Goal: Obtain resource: Obtain resource

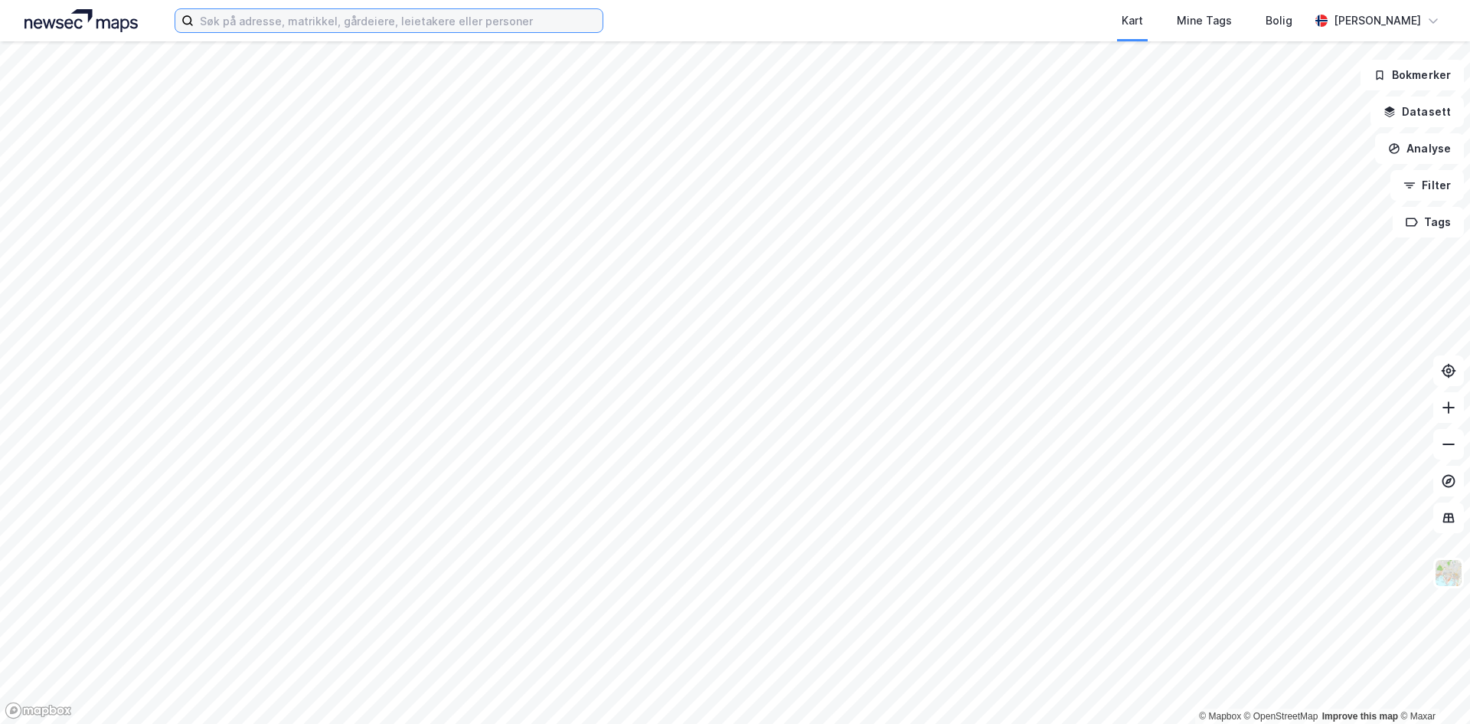
click at [420, 25] on input at bounding box center [398, 20] width 409 height 23
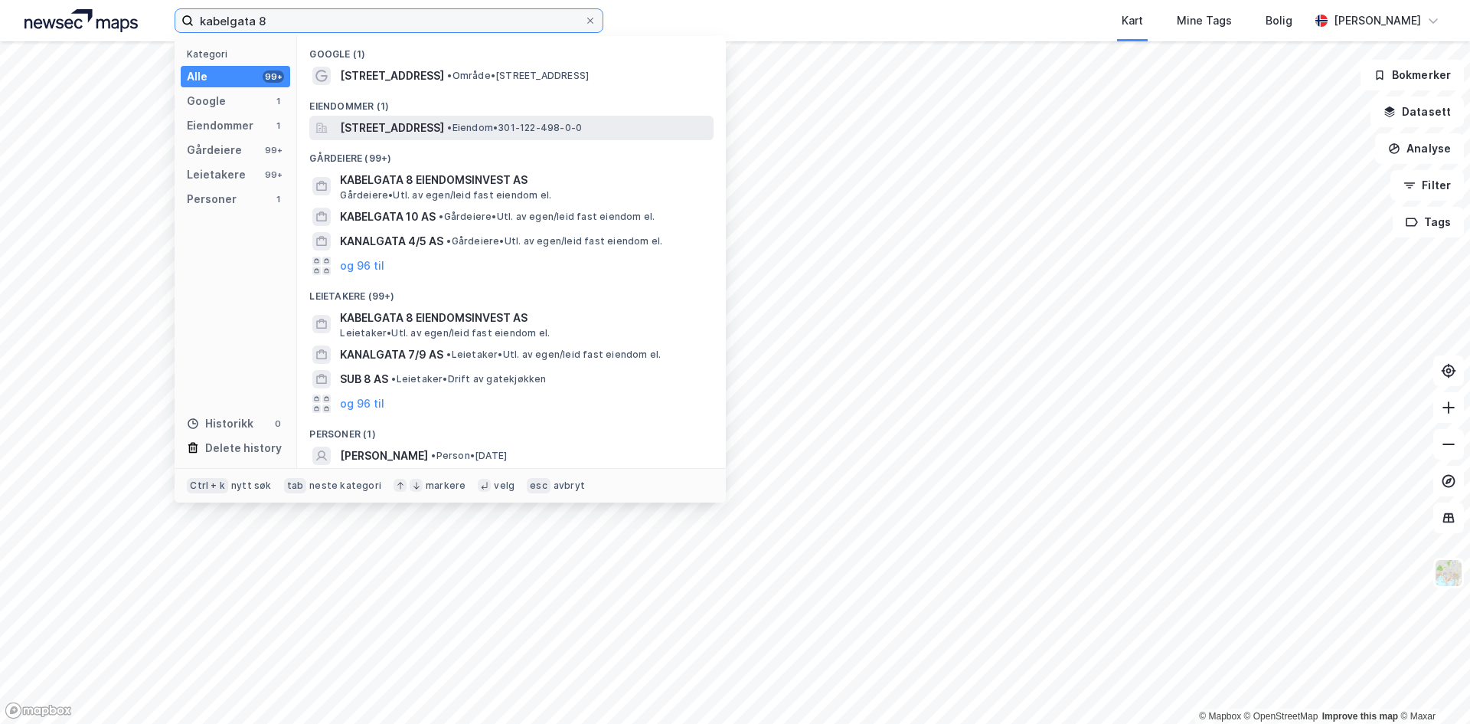
type input "kabelgata 8"
click at [397, 123] on span "Kabelgata 8, 0581, OSLO, OSLO" at bounding box center [392, 128] width 104 height 18
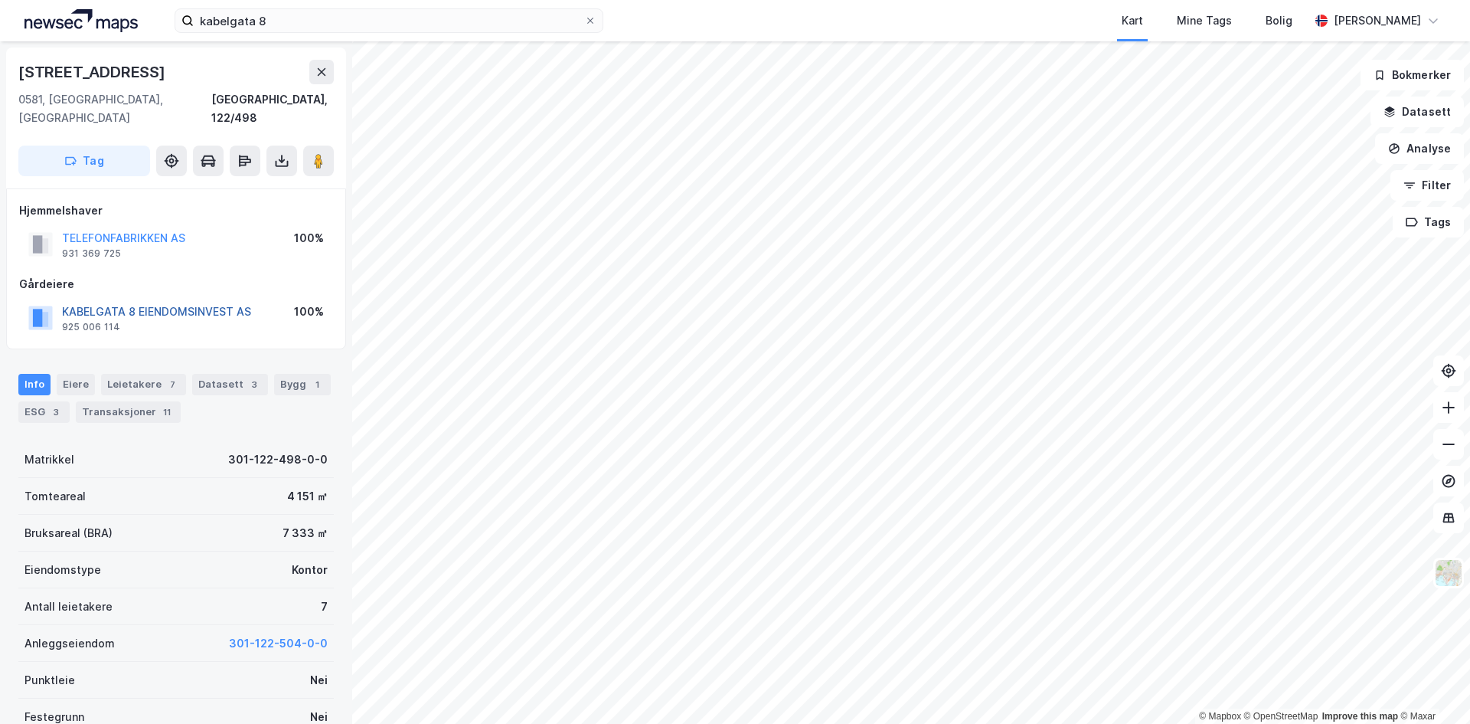
click at [0, 0] on button "KABELGATA 8 EIENDOMSINVEST AS" at bounding box center [0, 0] width 0 height 0
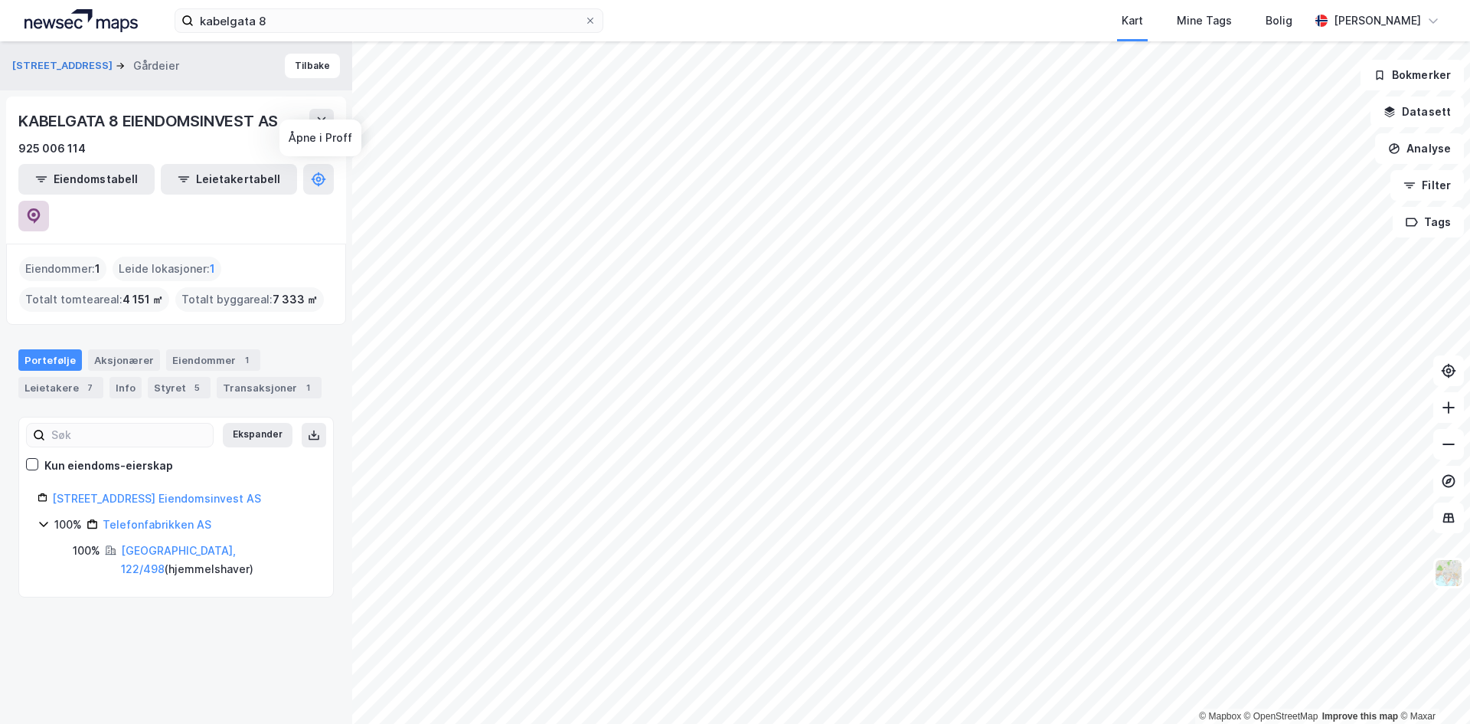
click at [49, 201] on button at bounding box center [33, 216] width 31 height 31
click at [293, 64] on button "Tilbake" at bounding box center [312, 66] width 55 height 25
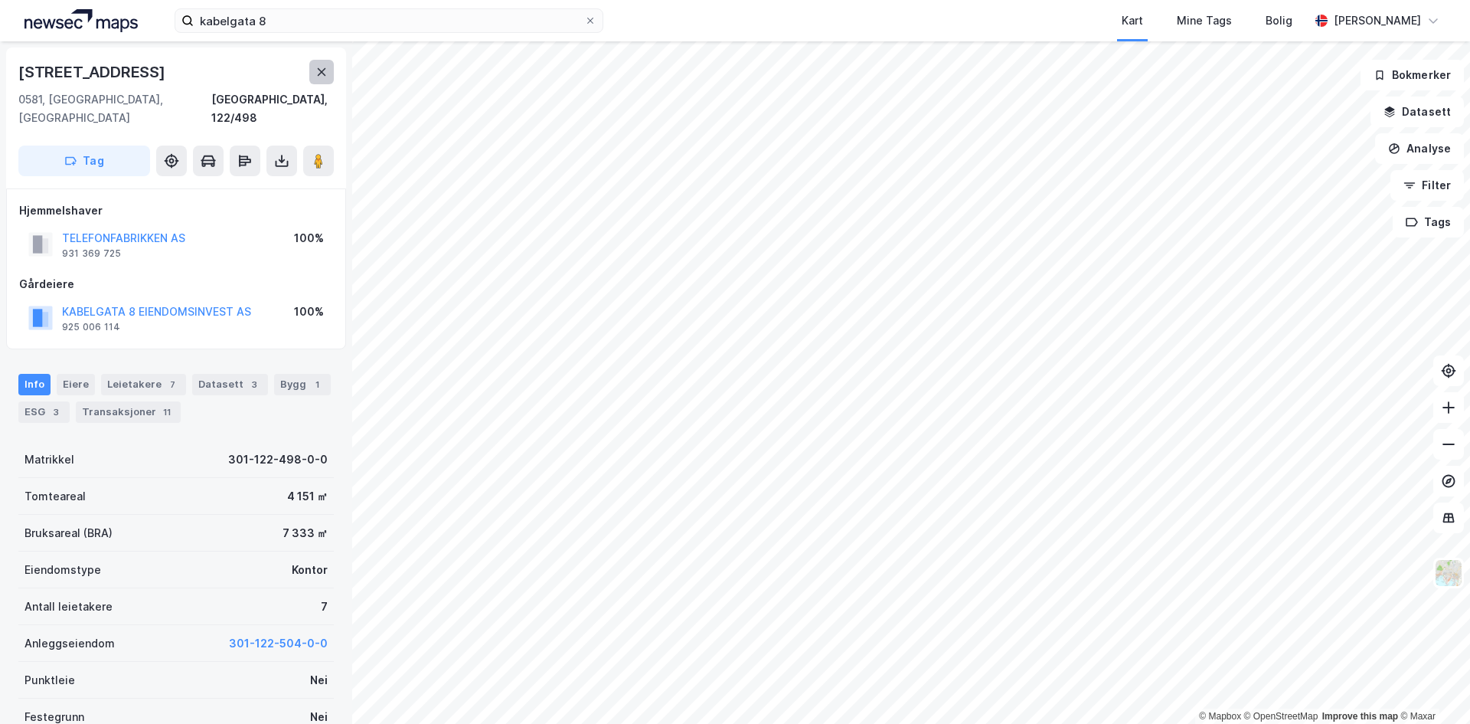
click at [317, 68] on icon at bounding box center [322, 72] width 12 height 12
click at [316, 153] on image at bounding box center [318, 160] width 9 height 15
click at [334, 73] on div "Løvenskiolds Gate 1 0263, Oslo, Oslo Oslo, 212/575 Tag" at bounding box center [176, 117] width 340 height 141
click at [315, 68] on button at bounding box center [321, 72] width 25 height 25
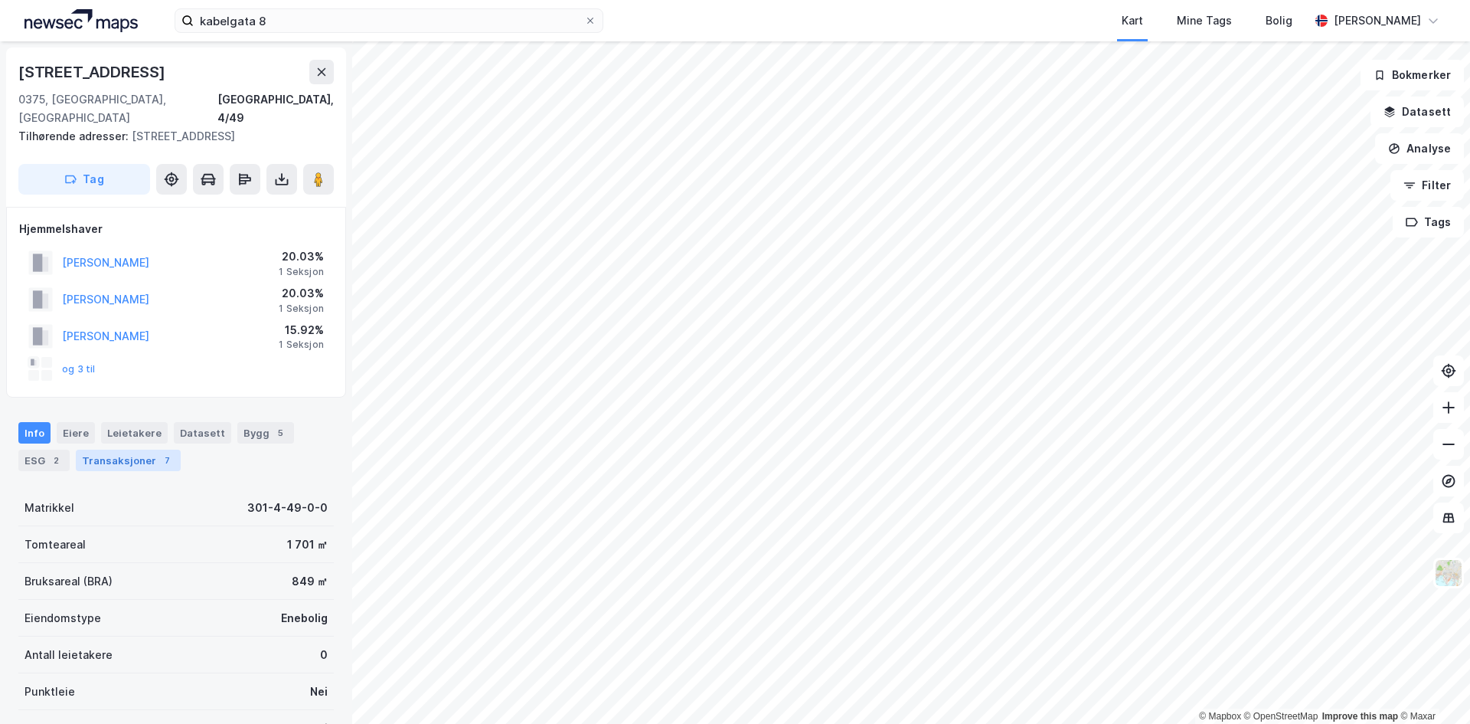
click at [142, 450] on div "Transaksjoner 7" at bounding box center [128, 460] width 105 height 21
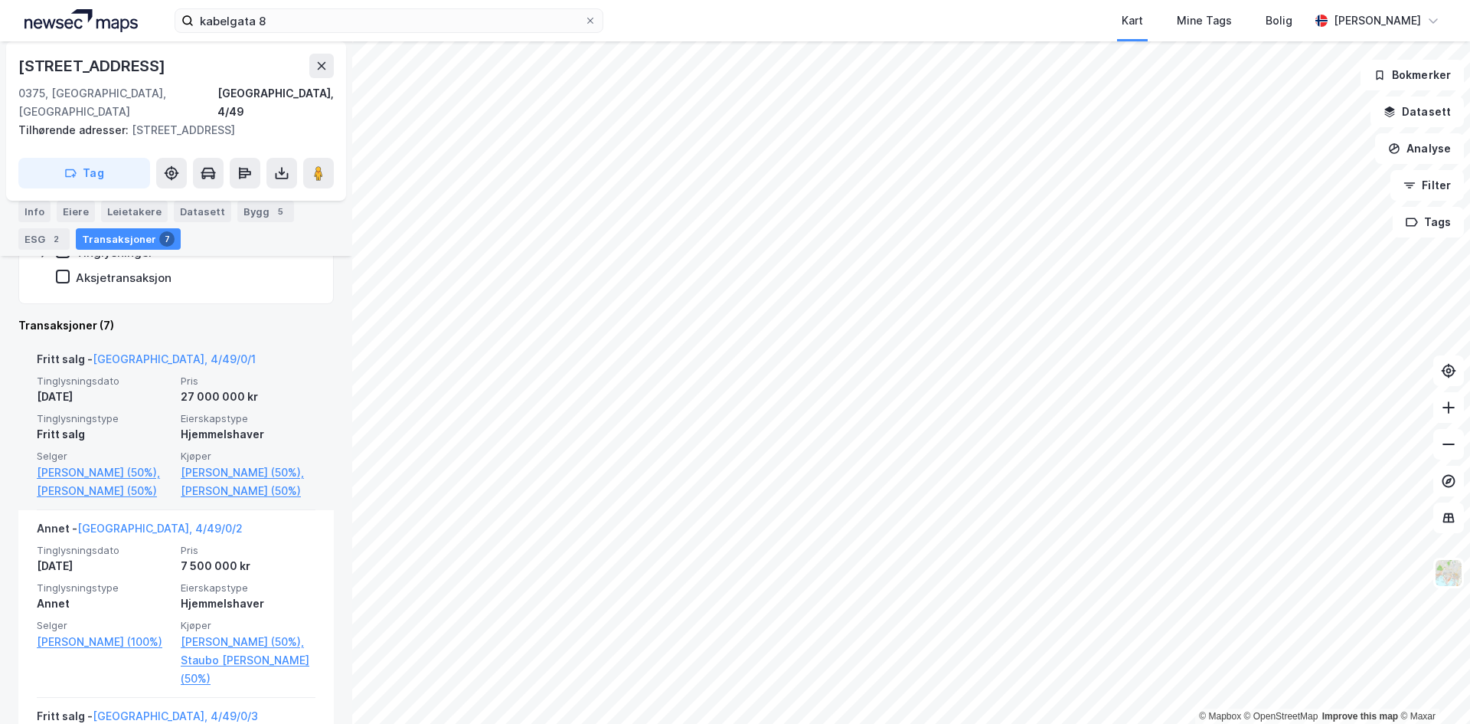
scroll to position [494, 0]
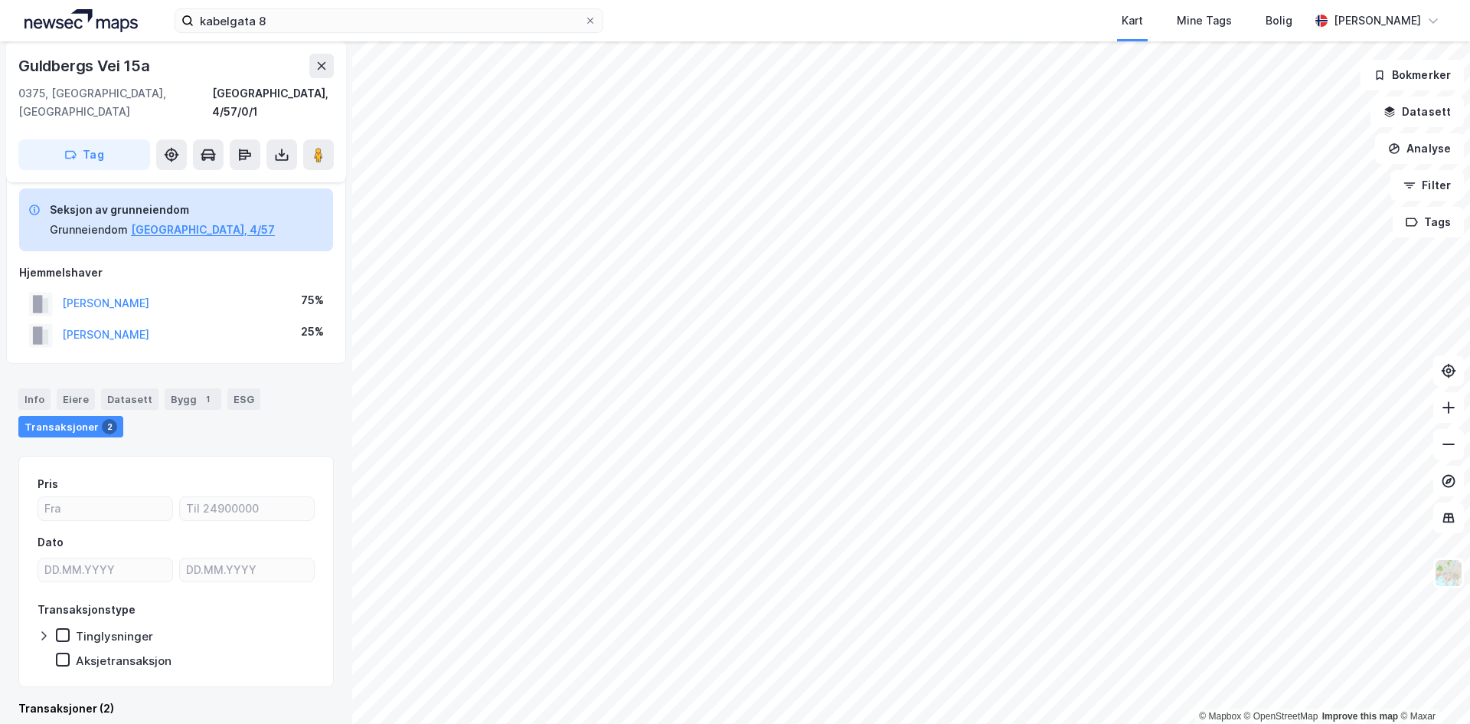
scroll to position [319, 0]
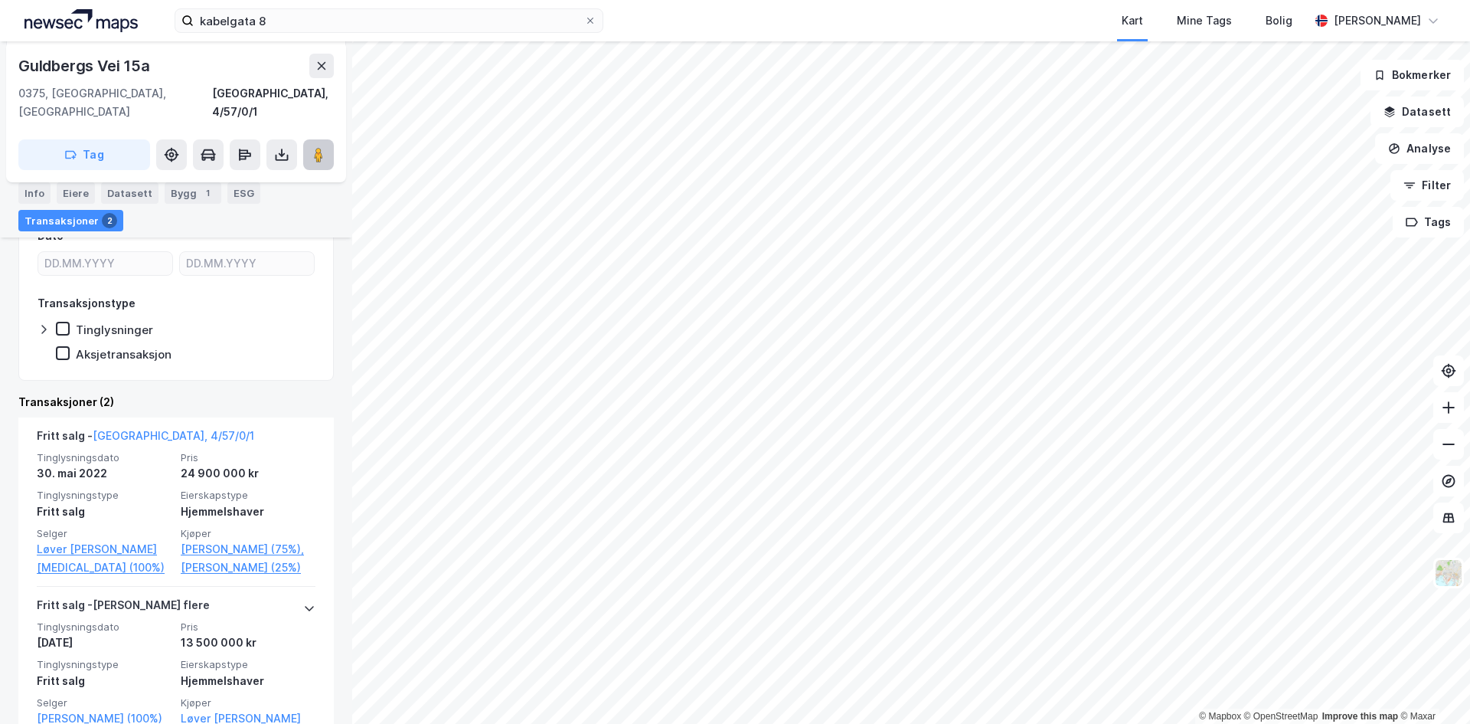
click at [319, 147] on image at bounding box center [318, 154] width 9 height 15
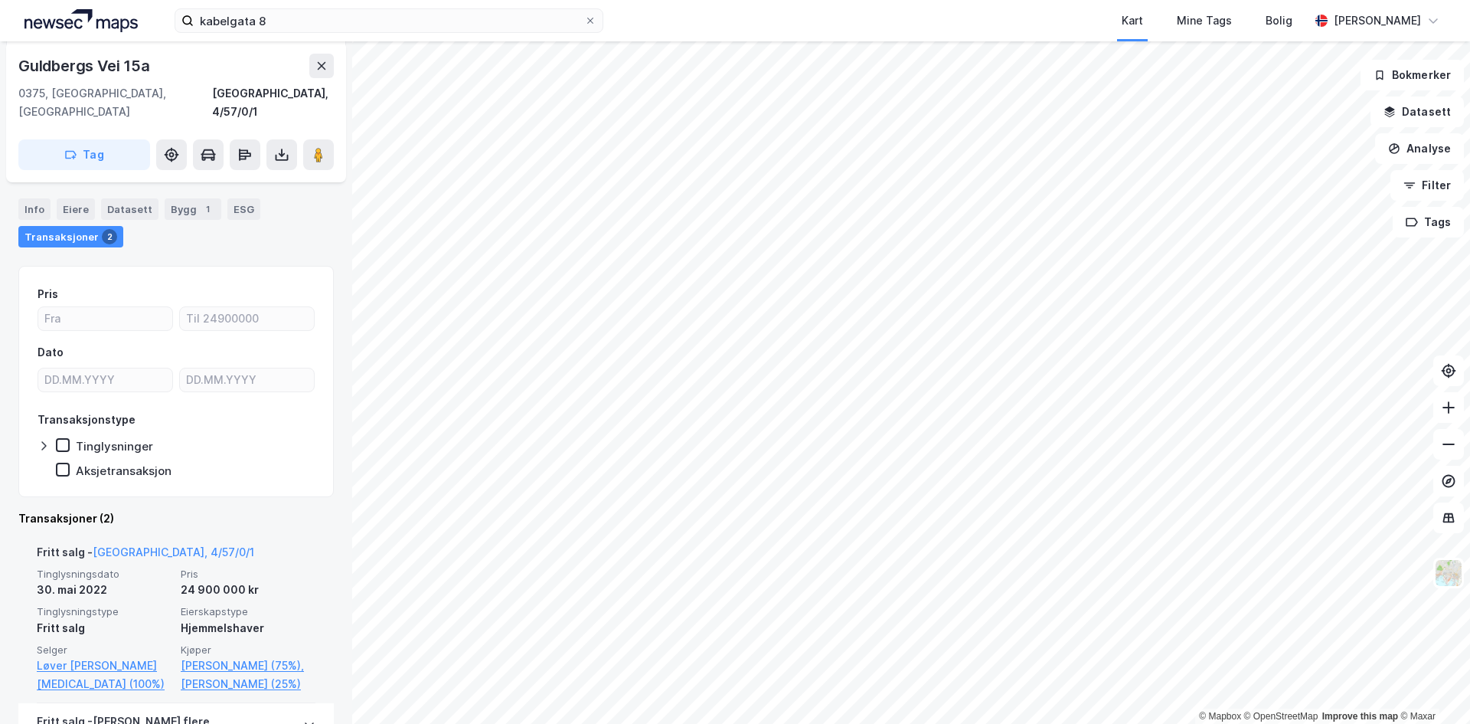
scroll to position [0, 0]
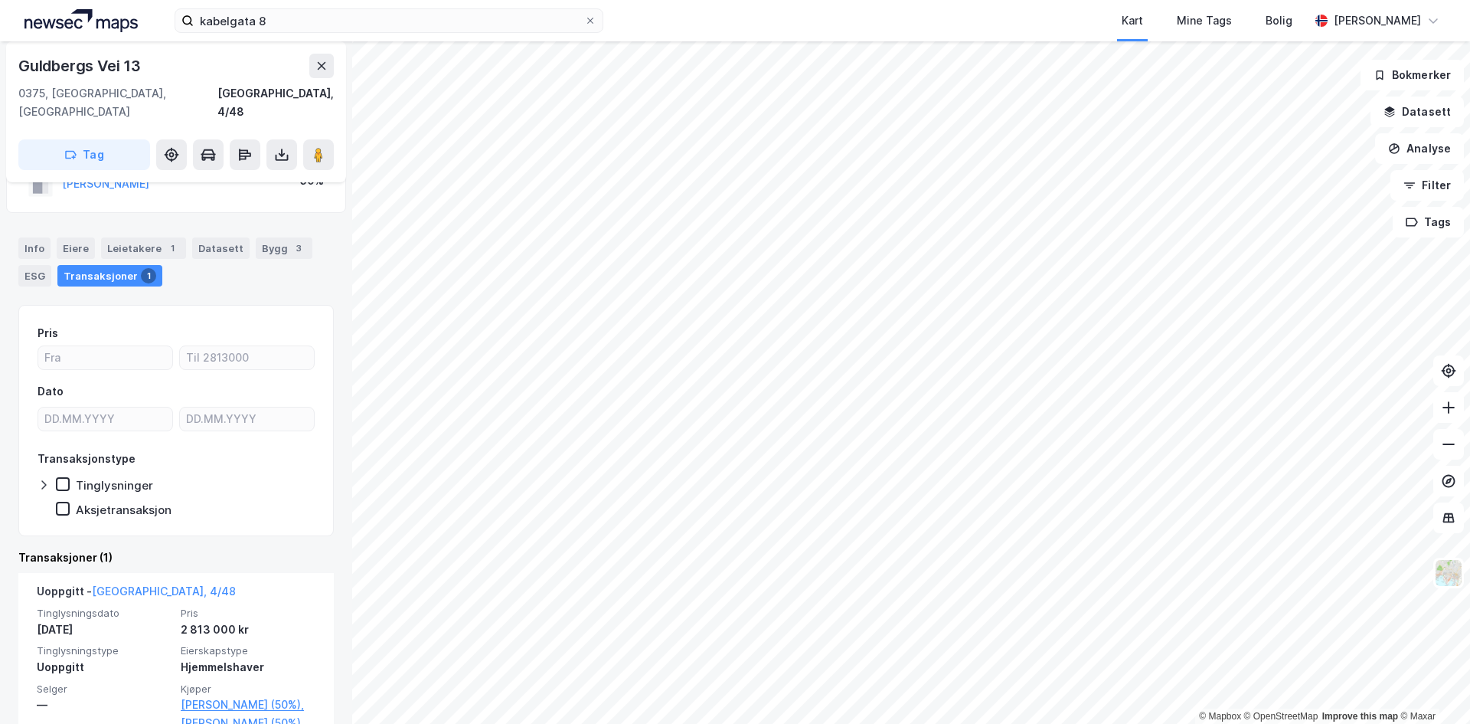
scroll to position [125, 0]
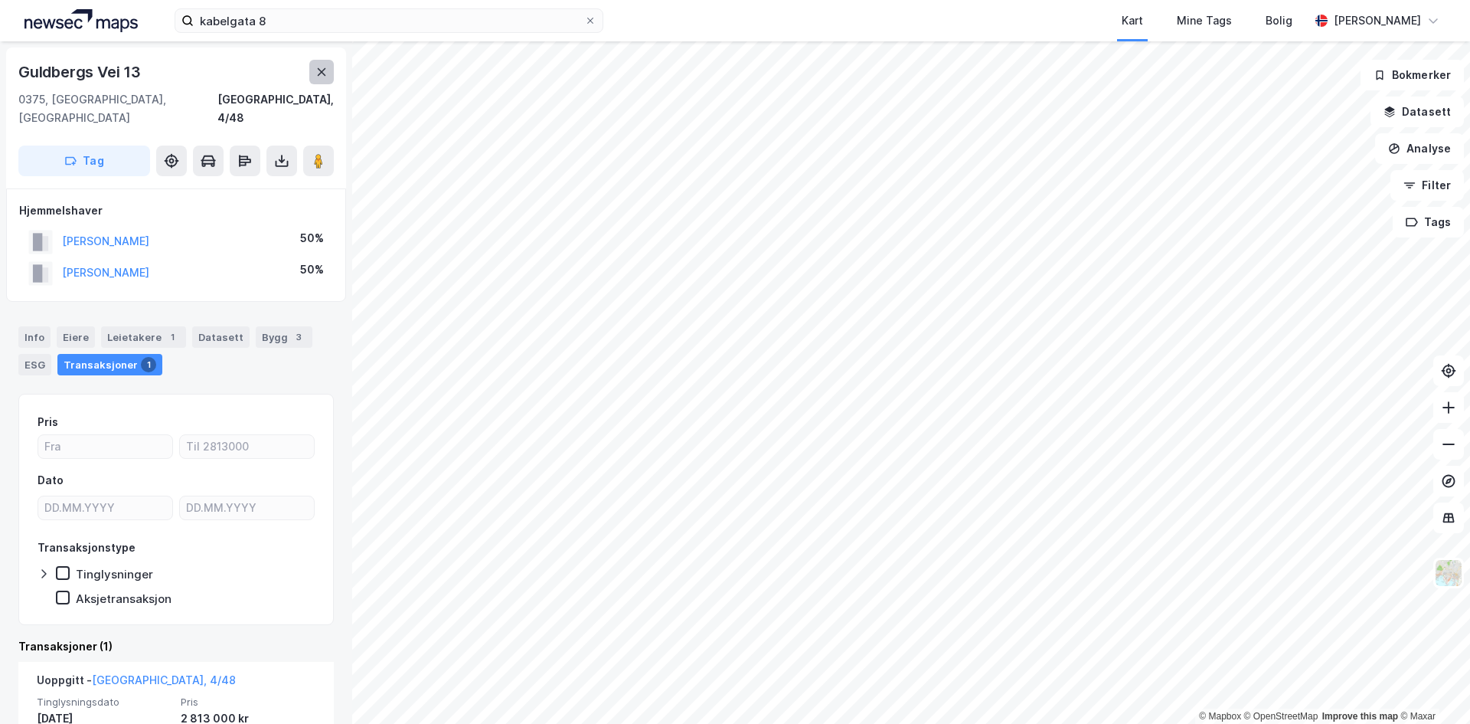
click at [324, 67] on icon at bounding box center [322, 72] width 12 height 12
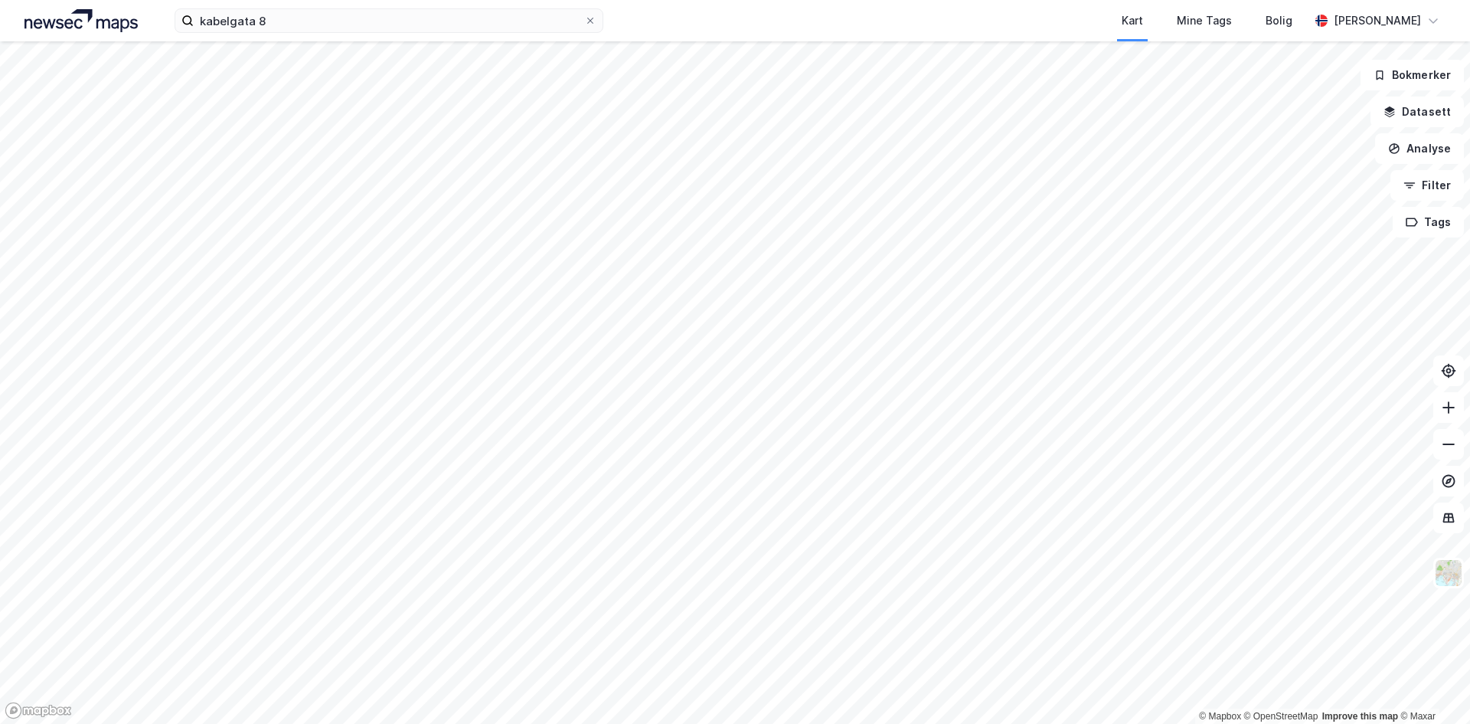
click at [1042, 723] on html "kabelgata 8 Kart Mine Tags Bolig Håvard Skaland © Mapbox © OpenStreetMap Improv…" at bounding box center [735, 362] width 1470 height 724
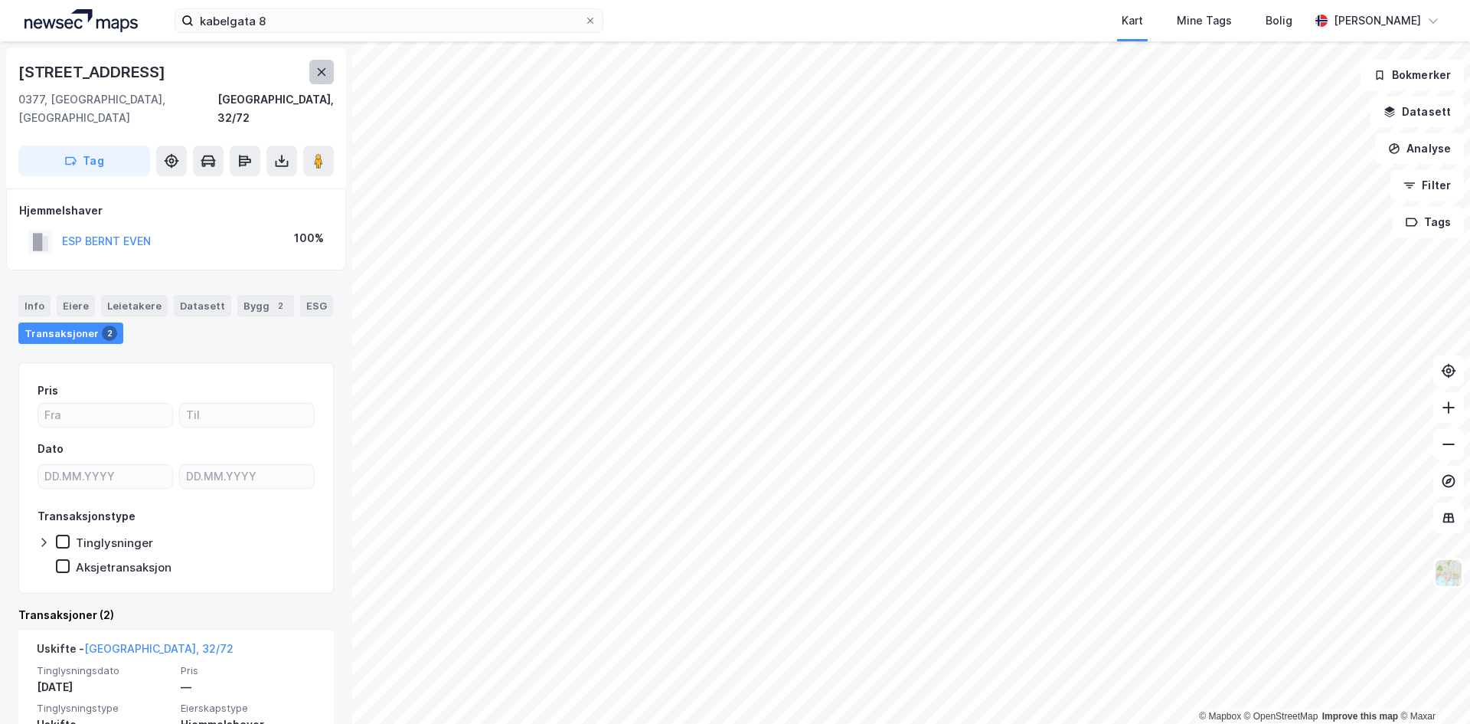
click at [320, 68] on icon at bounding box center [322, 72] width 12 height 12
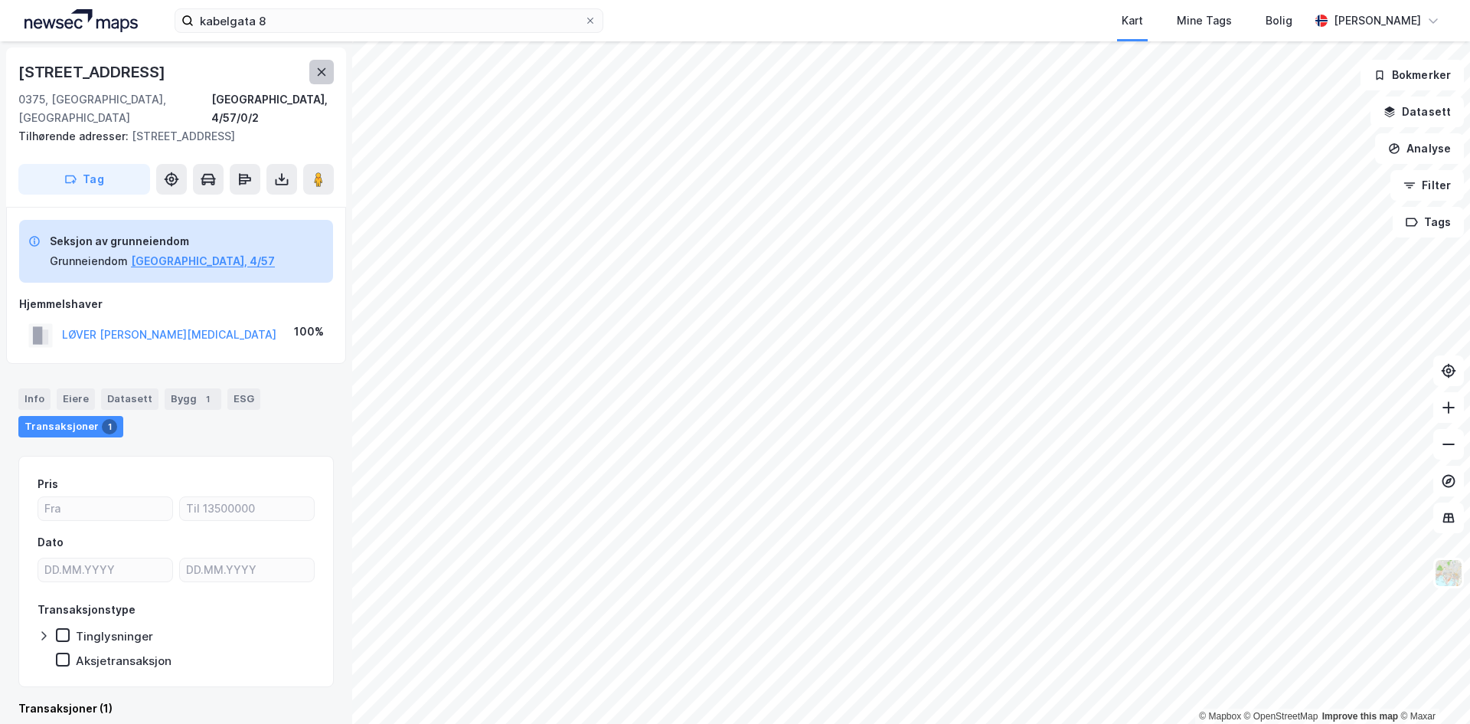
click at [317, 67] on icon at bounding box center [322, 72] width 12 height 12
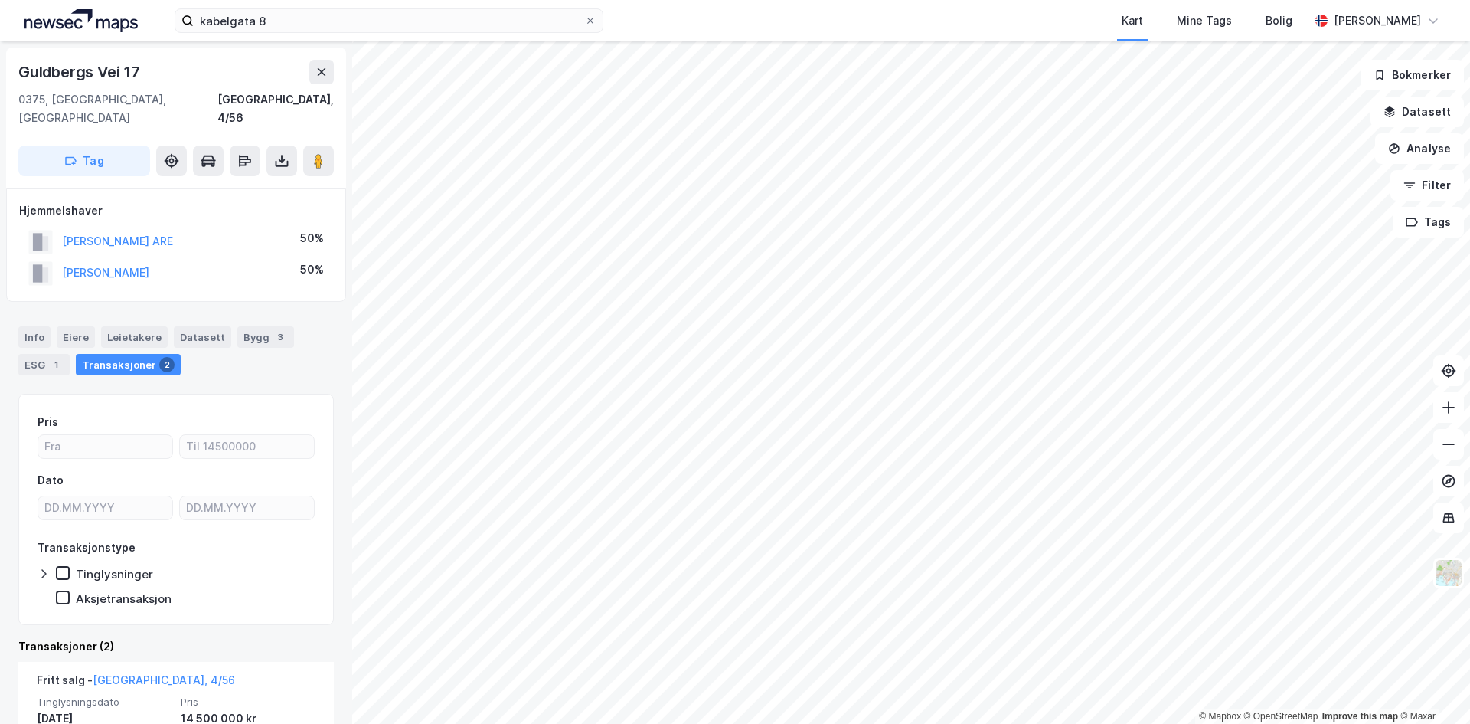
click at [0, 106] on div "© Mapbox © OpenStreetMap Improve this map © Maxar Guldbergs Vei 17 0375, Oslo, …" at bounding box center [735, 382] width 1470 height 682
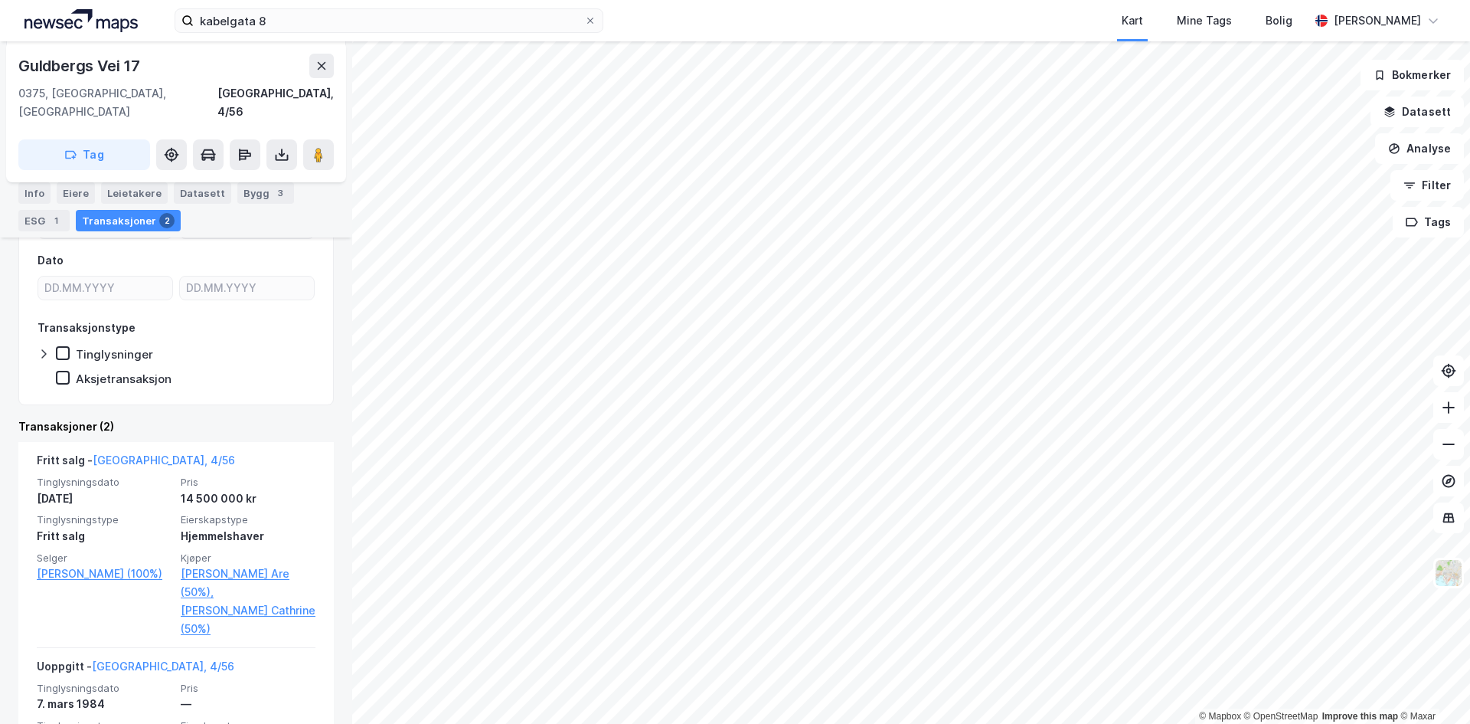
scroll to position [294, 0]
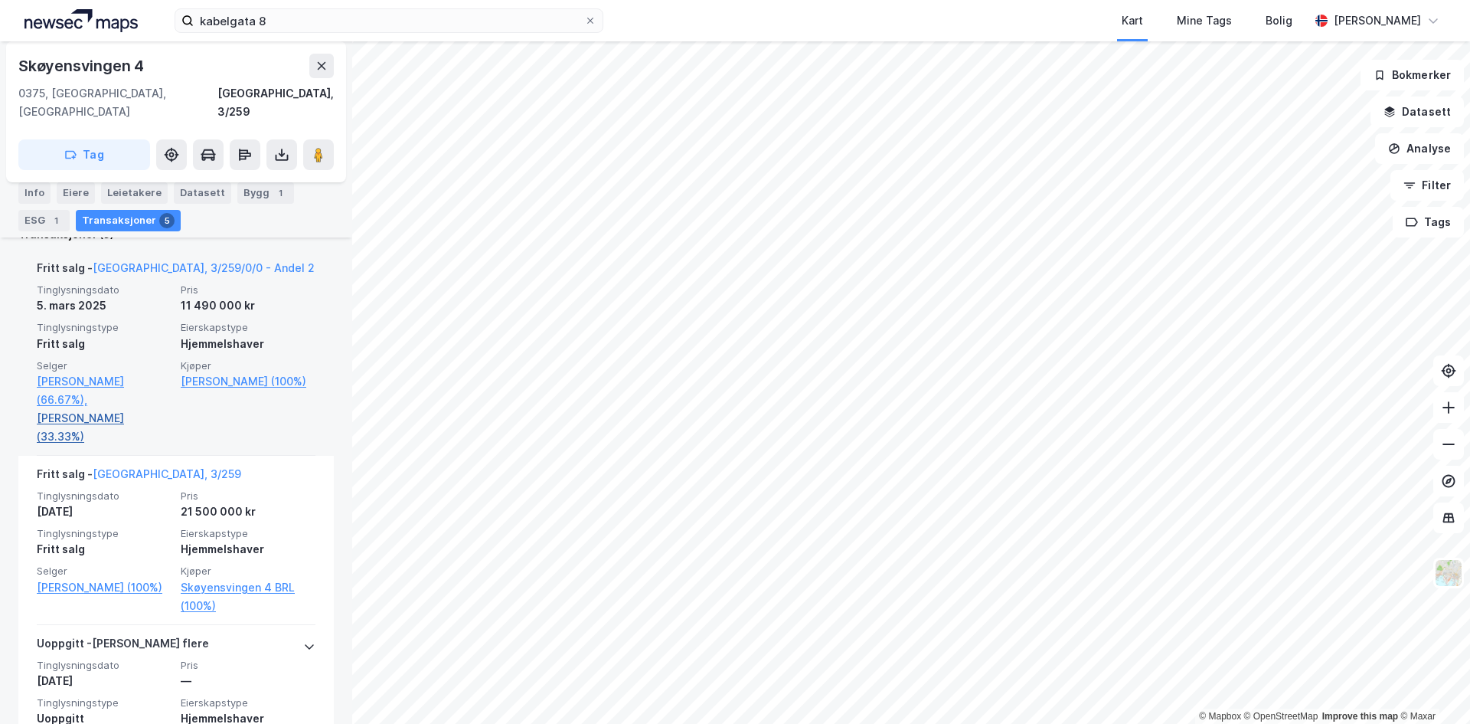
scroll to position [306, 0]
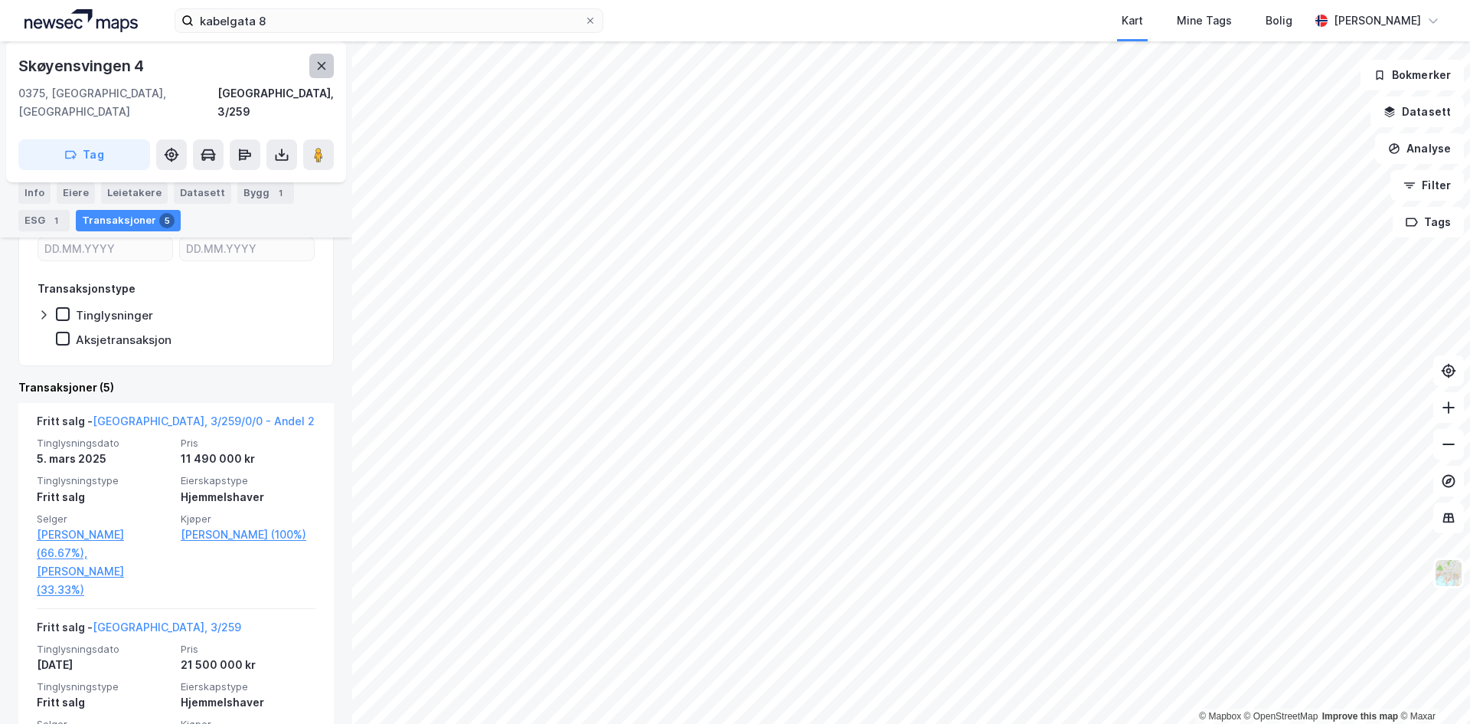
click at [324, 74] on button at bounding box center [321, 66] width 25 height 25
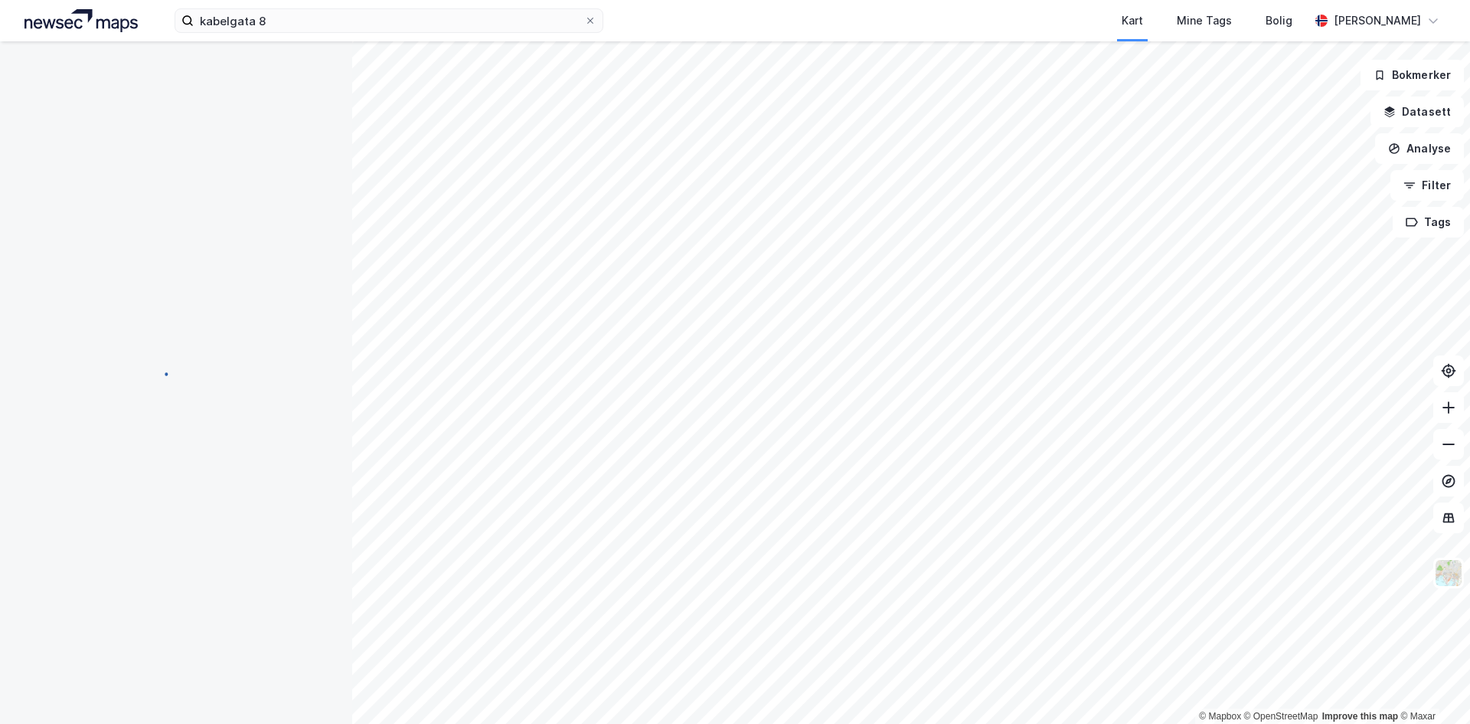
scroll to position [79, 0]
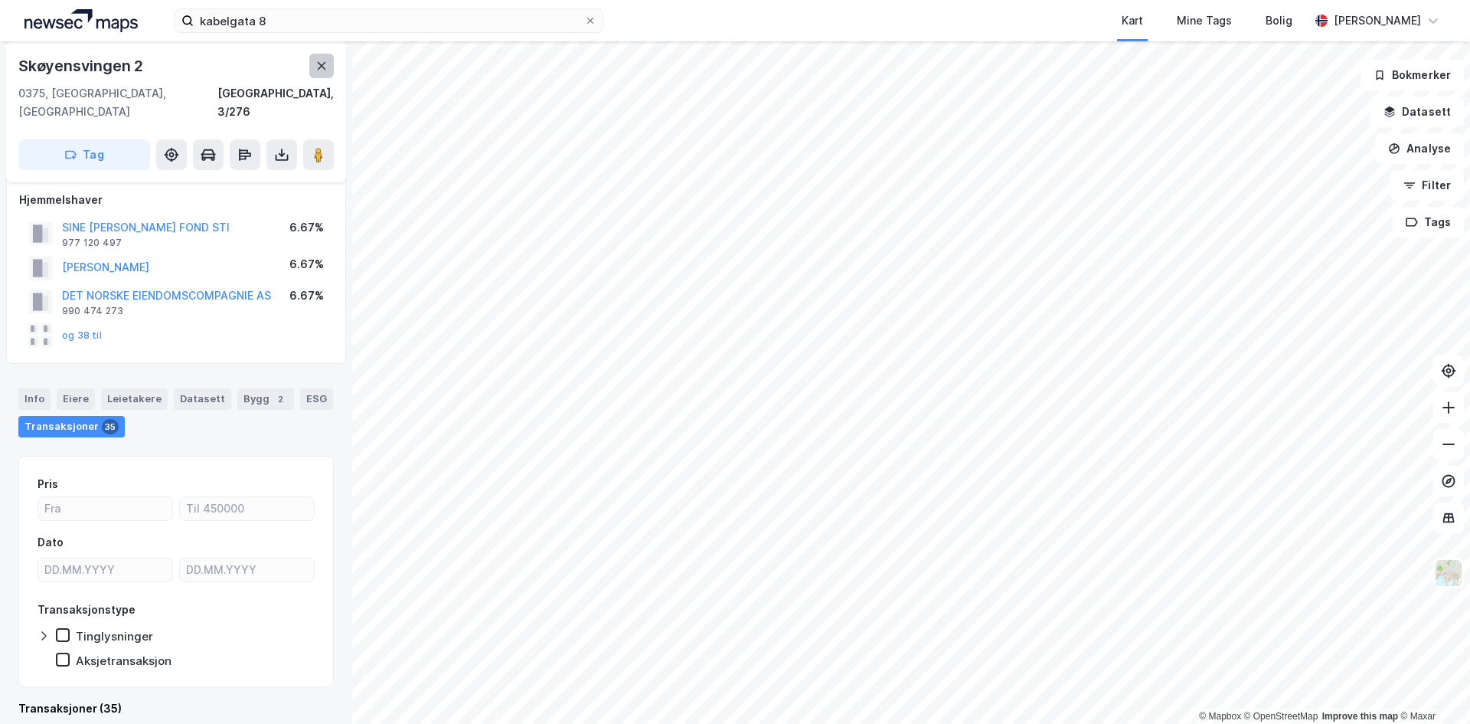
click at [322, 63] on icon at bounding box center [322, 66] width 12 height 12
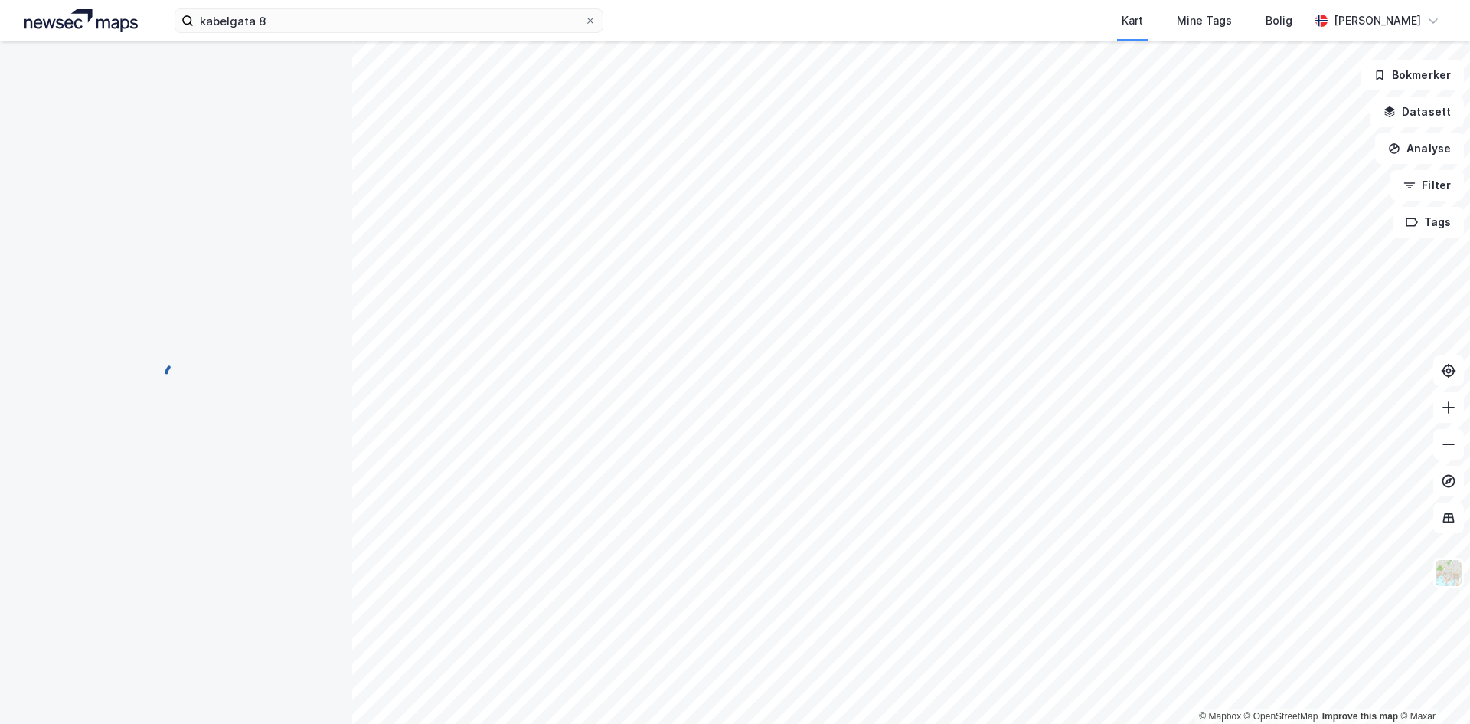
scroll to position [41, 0]
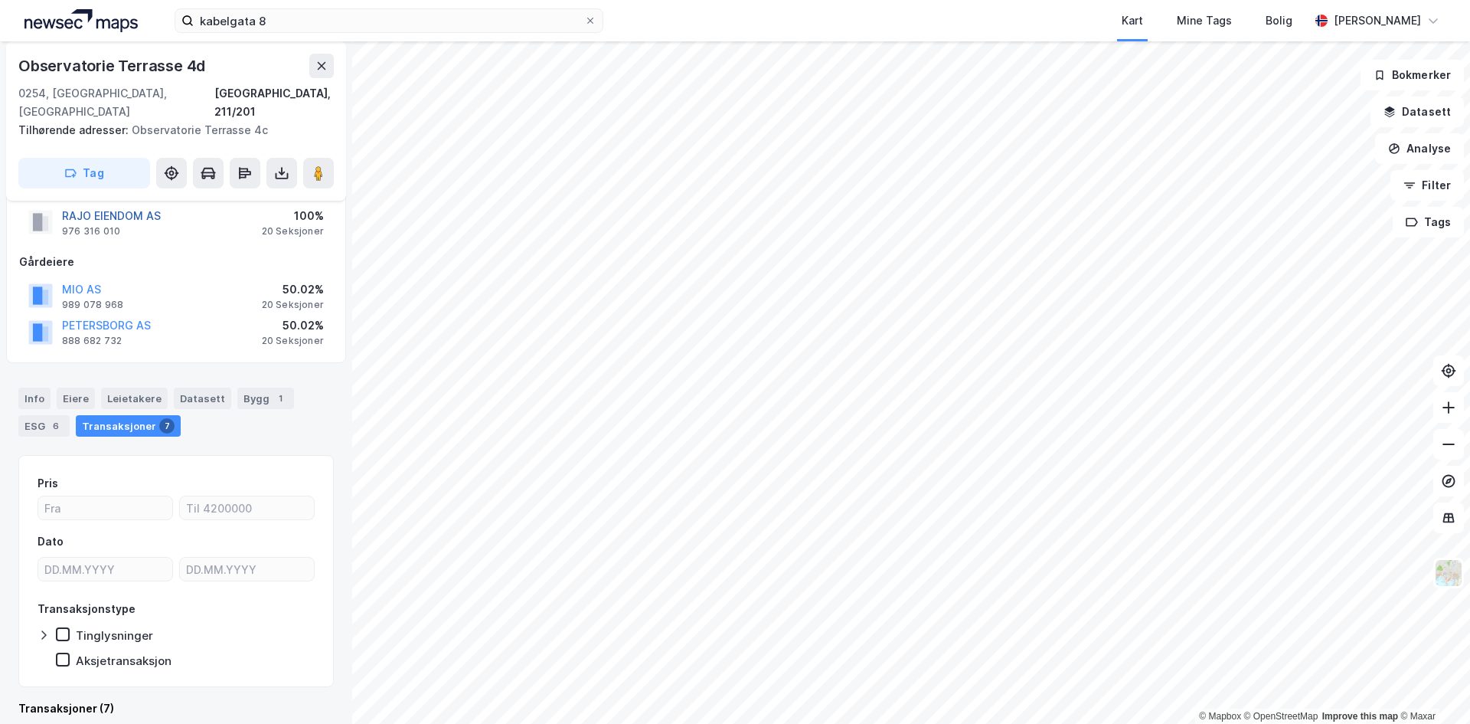
click at [0, 0] on button "RAJO EIENDOM AS" at bounding box center [0, 0] width 0 height 0
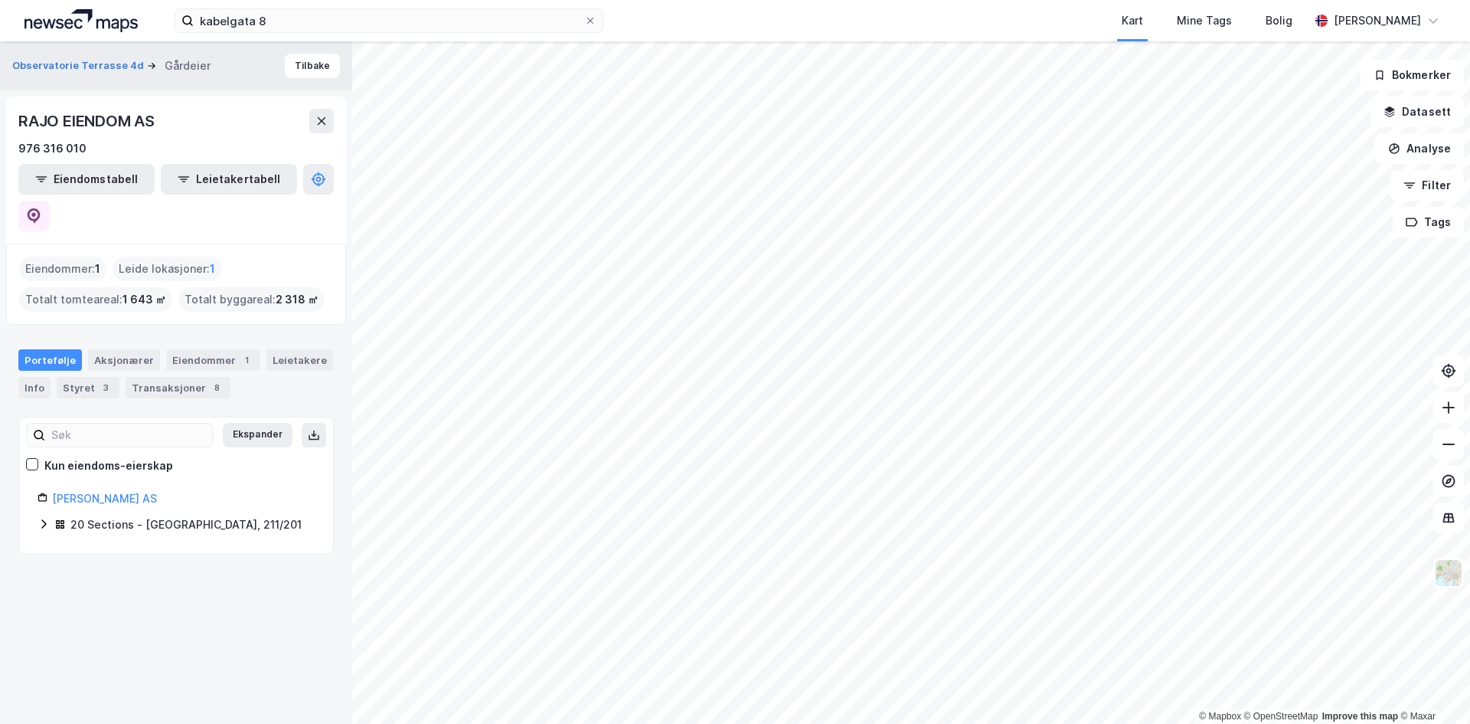
click at [318, 160] on div "RAJO EIENDOM AS 976 316 010 Eiendomstabell Leietakertabell" at bounding box center [176, 169] width 340 height 147
click at [41, 208] on icon at bounding box center [34, 215] width 13 height 15
click at [311, 71] on button "Tilbake" at bounding box center [312, 66] width 55 height 25
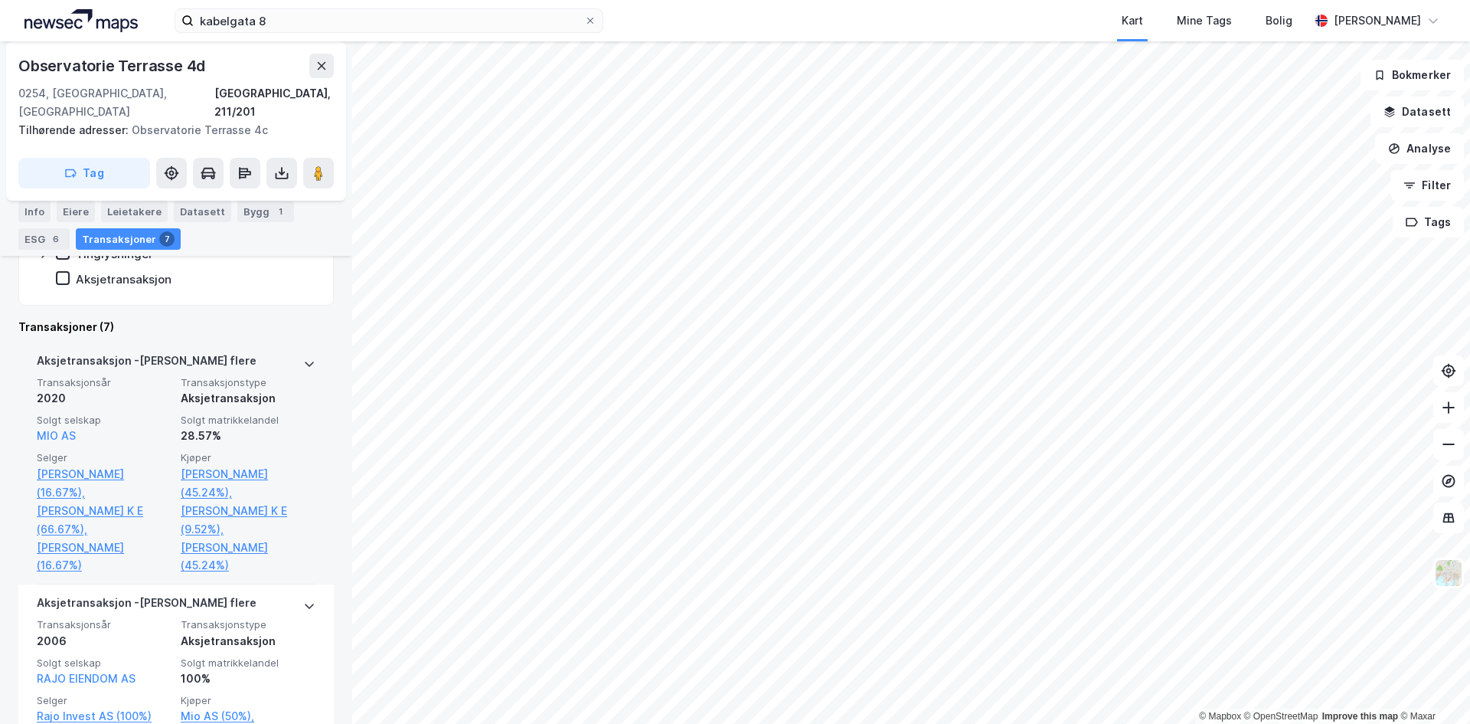
scroll to position [424, 0]
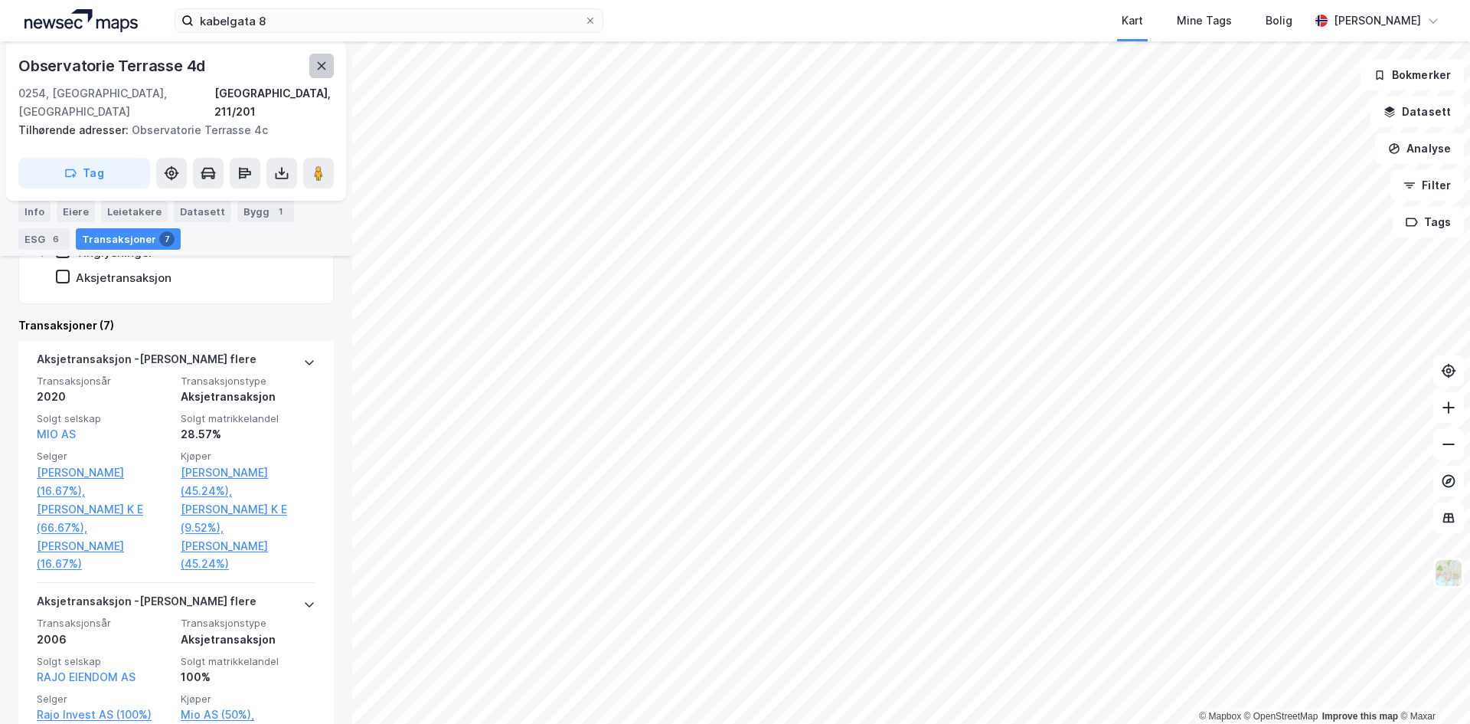
click at [319, 75] on button at bounding box center [321, 66] width 25 height 25
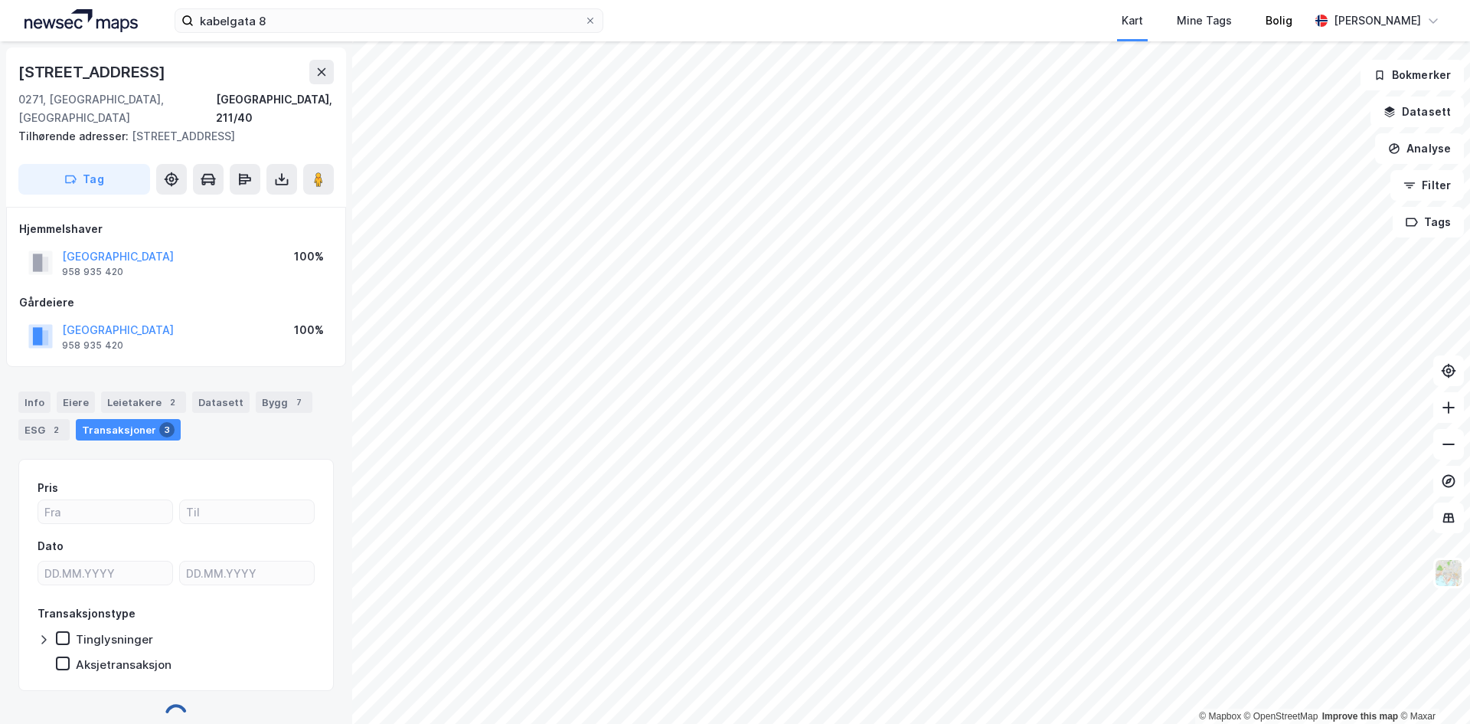
scroll to position [4, 0]
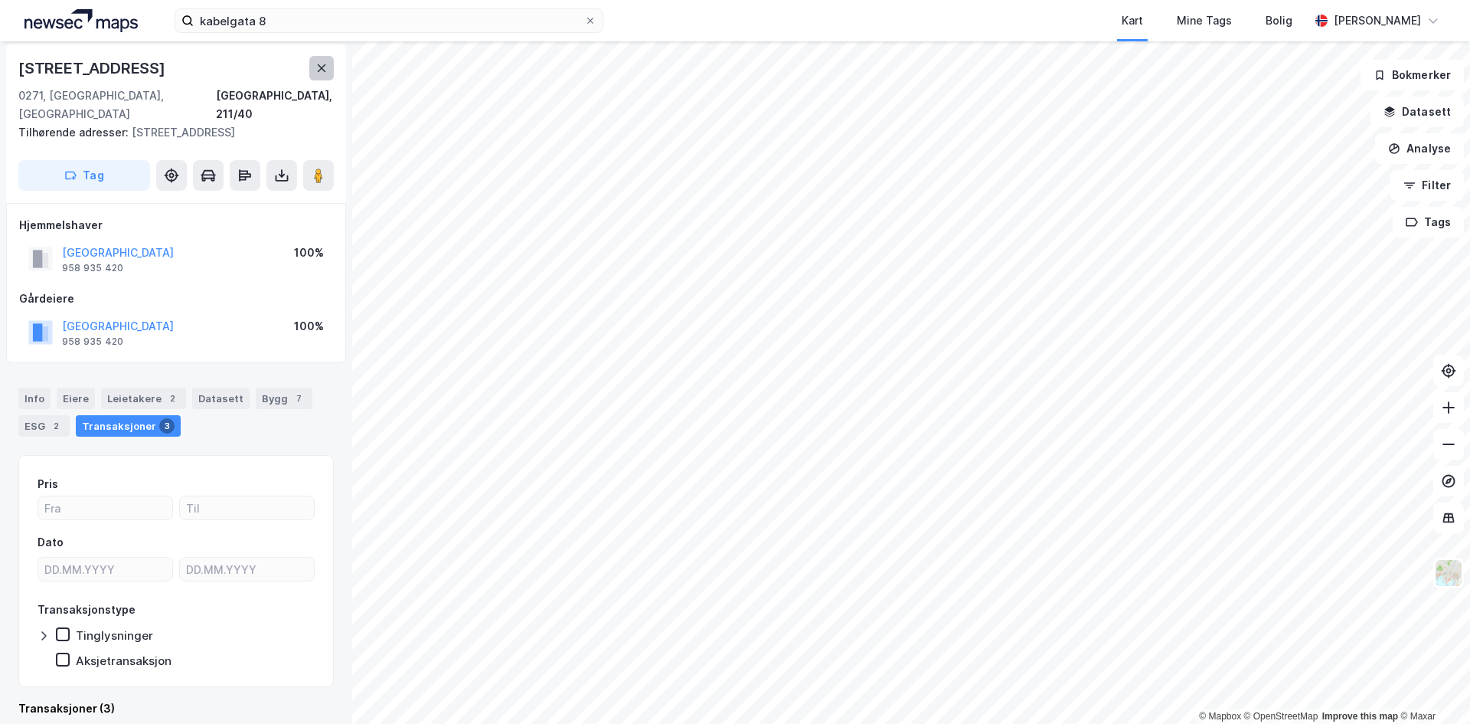
click at [316, 68] on icon at bounding box center [322, 68] width 12 height 12
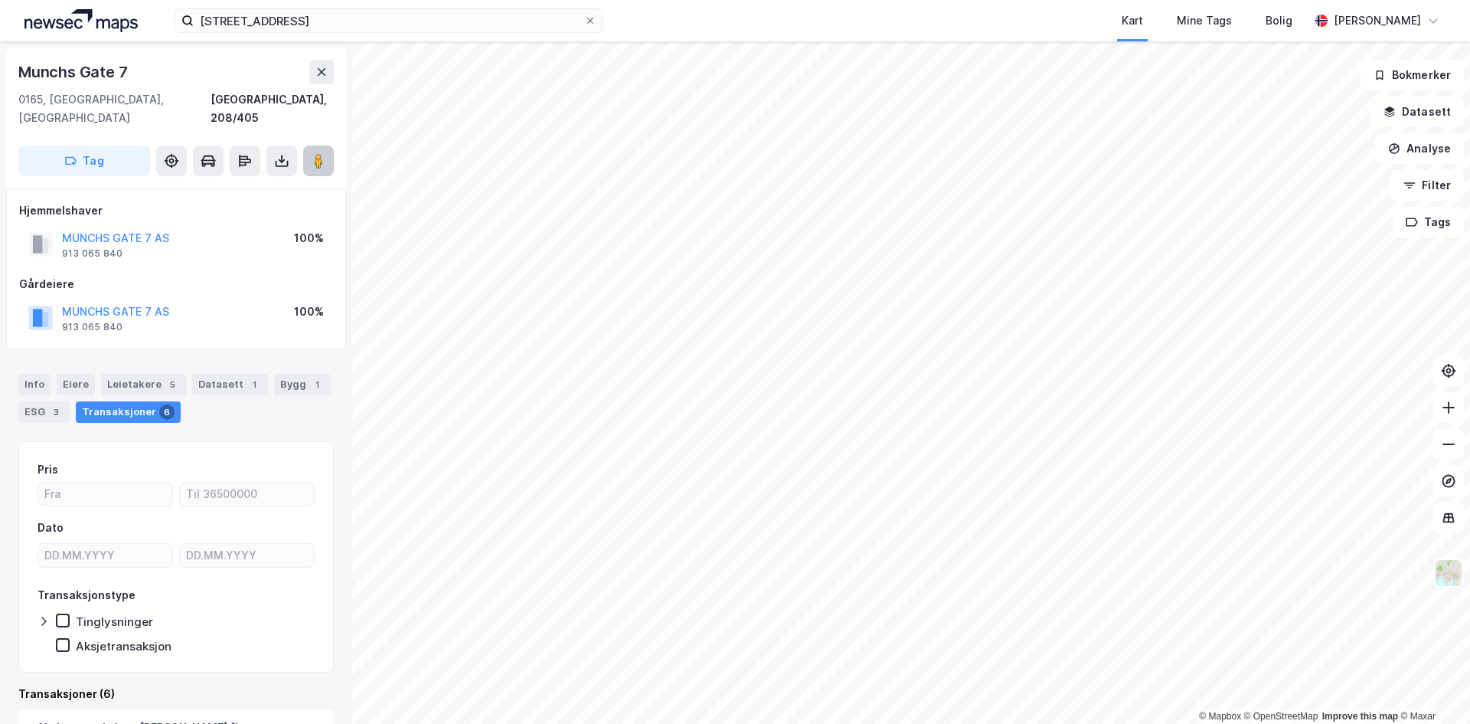
click at [310, 146] on button at bounding box center [318, 161] width 31 height 31
click at [21, 374] on div "Info" at bounding box center [34, 384] width 32 height 21
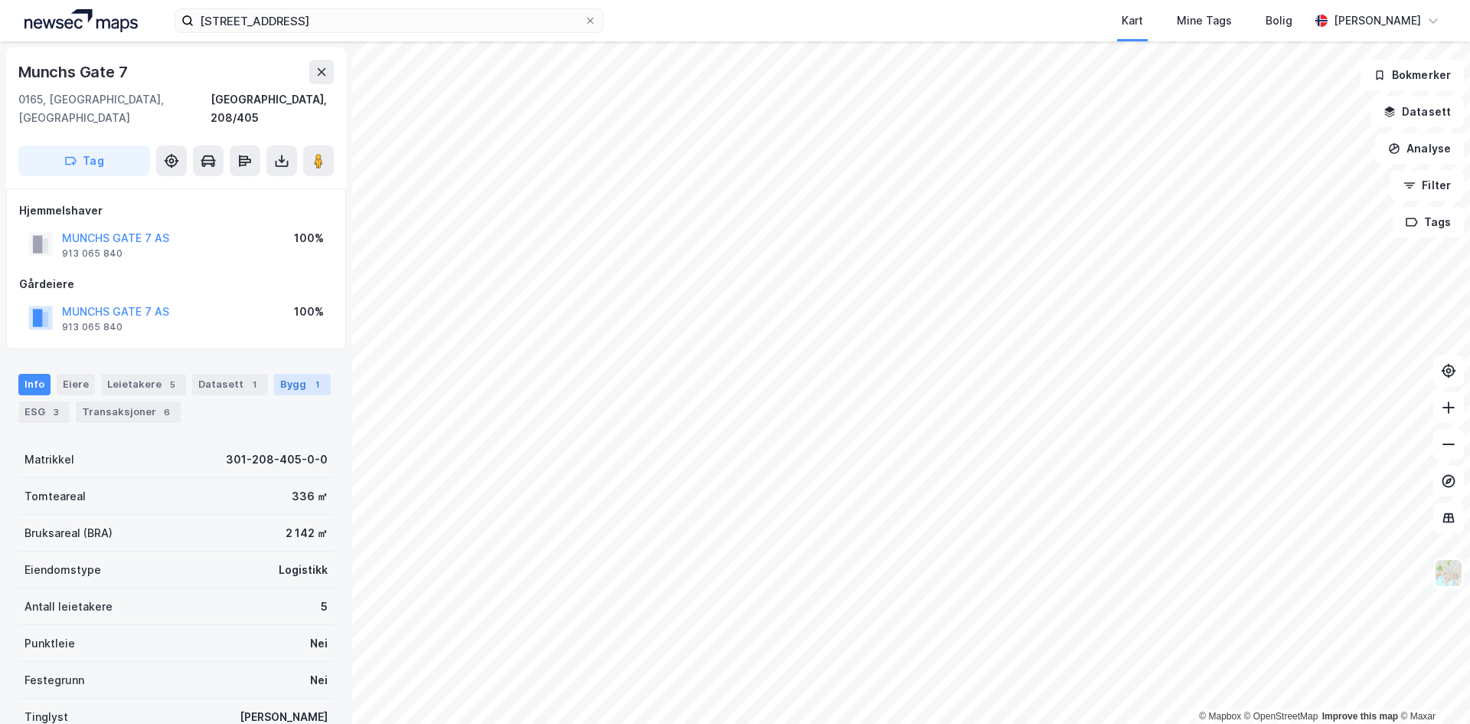
click at [274, 374] on div "Bygg 1" at bounding box center [302, 384] width 57 height 21
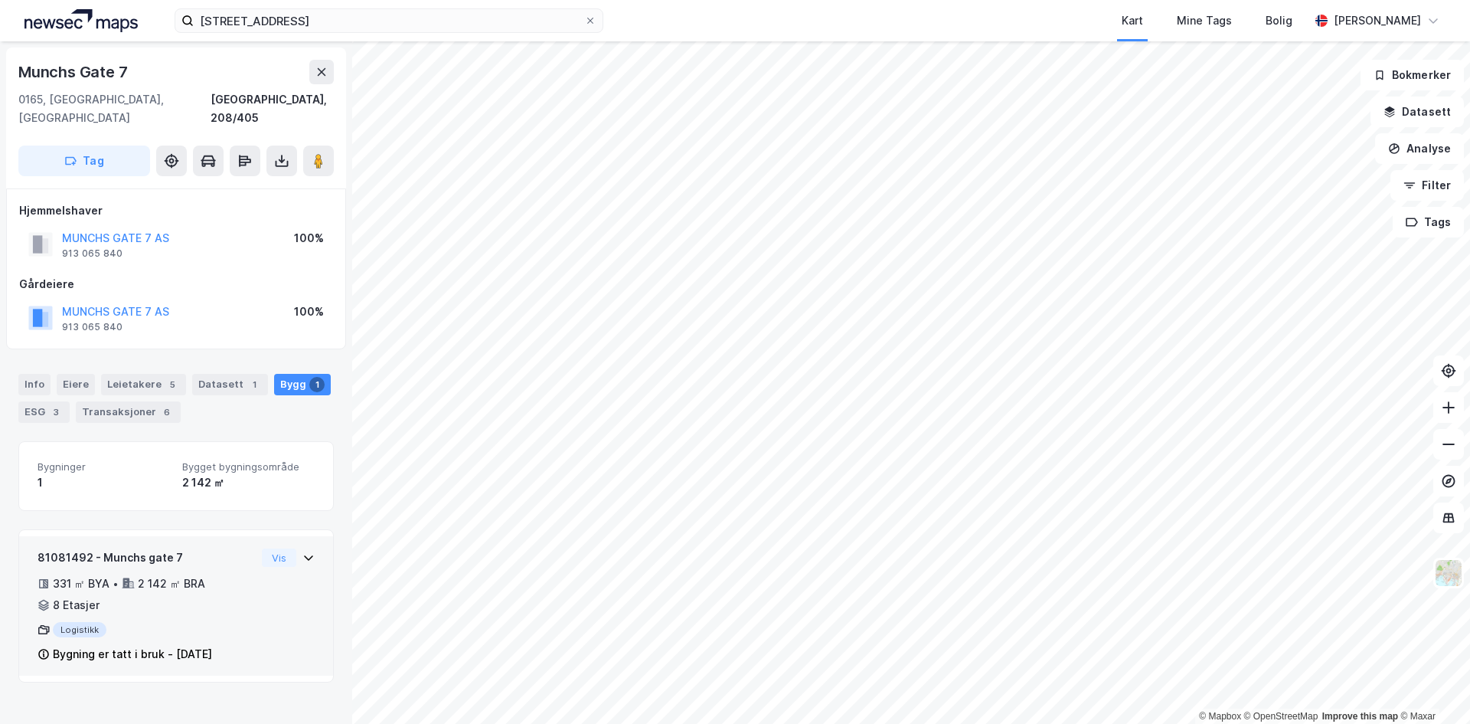
drag, startPoint x: 208, startPoint y: 561, endPoint x: 220, endPoint y: 556, distance: 13.4
click at [208, 574] on div "331 ㎡ BYA • 2 142 ㎡ BRA • 8 Etasjer" at bounding box center [147, 594] width 218 height 40
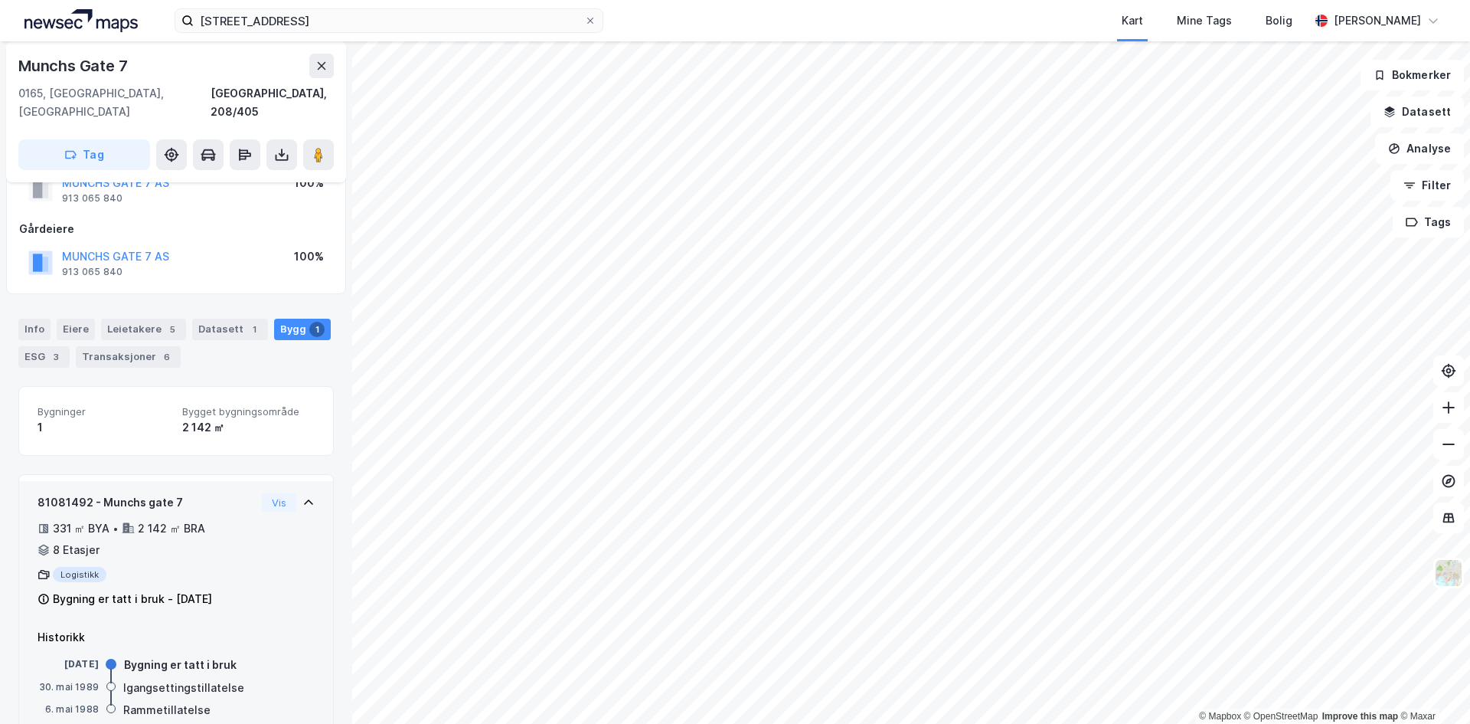
scroll to position [76, 0]
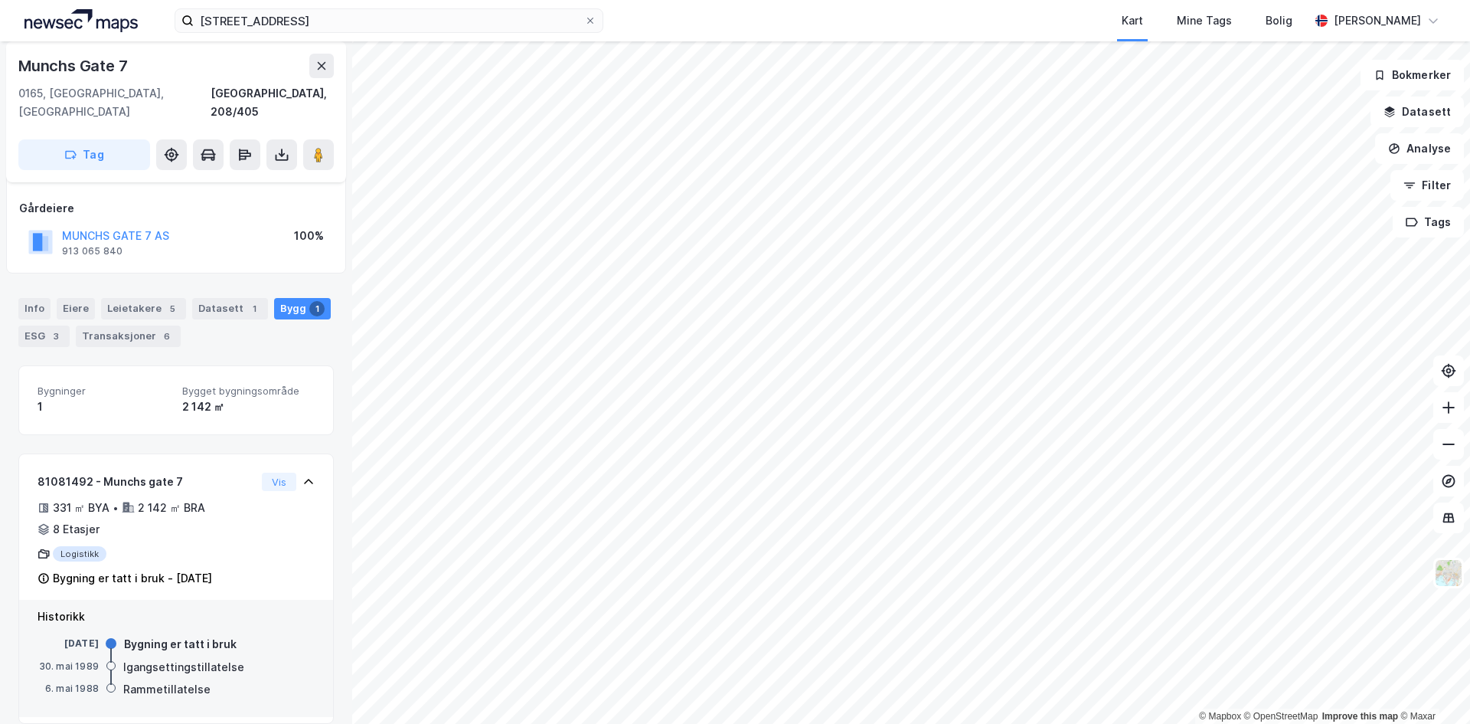
drag, startPoint x: 130, startPoint y: 318, endPoint x: 167, endPoint y: 286, distance: 48.3
click at [129, 325] on div "Transaksjoner 6" at bounding box center [128, 335] width 105 height 21
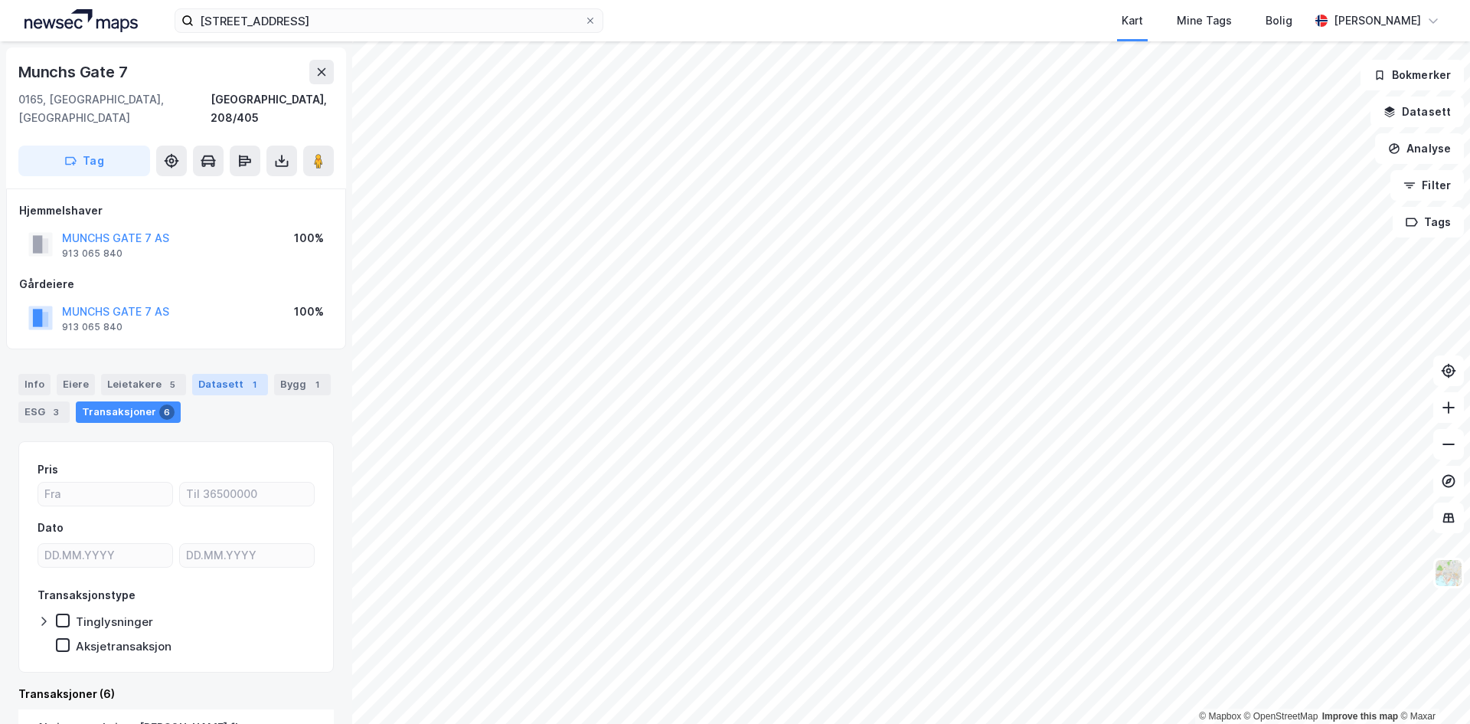
click at [234, 374] on div "Datasett 1" at bounding box center [230, 384] width 76 height 21
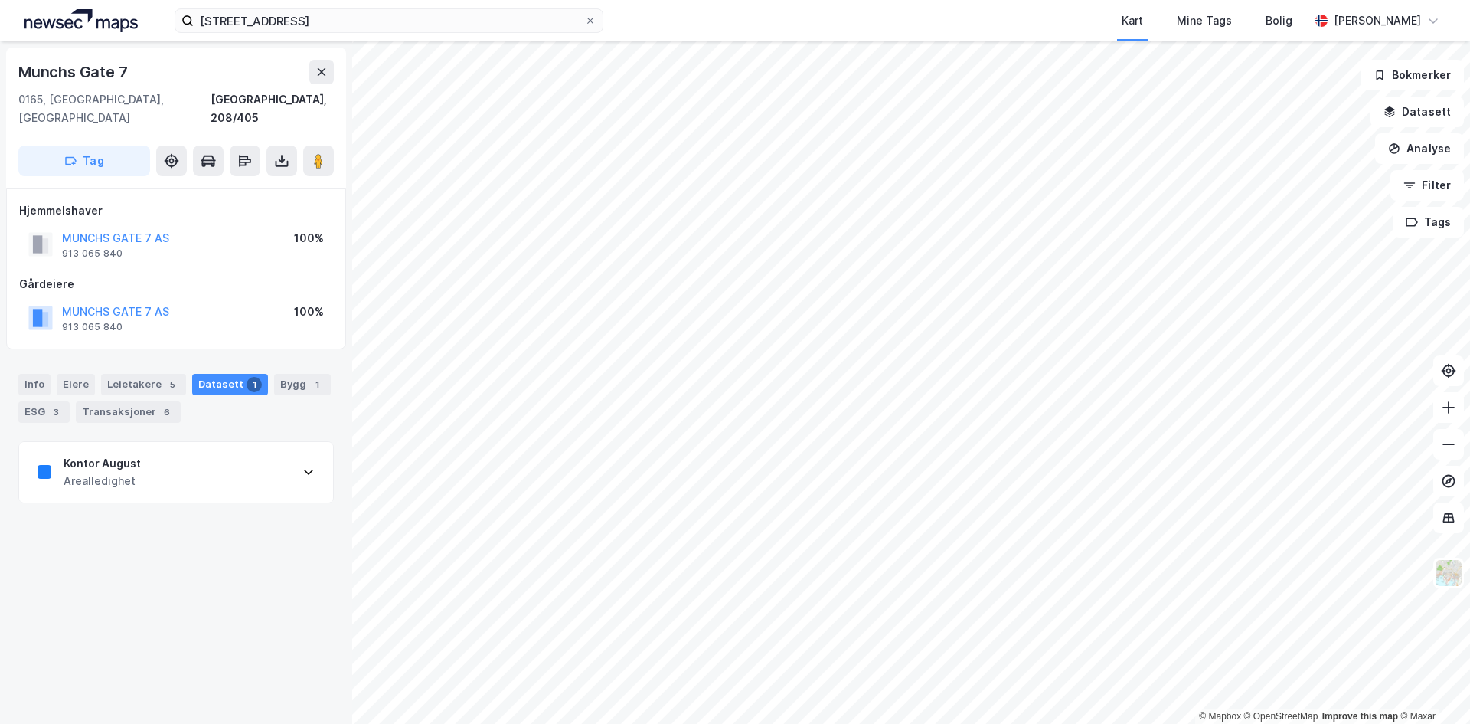
click at [177, 486] on div "Munchs Gate 7 0165, Oslo, Oslo Oslo, 208/405 Tag Hjemmelshaver MUNCHS GATE 7 AS…" at bounding box center [176, 382] width 352 height 682
click at [142, 461] on div "Kontor August Arealledighet" at bounding box center [176, 472] width 314 height 61
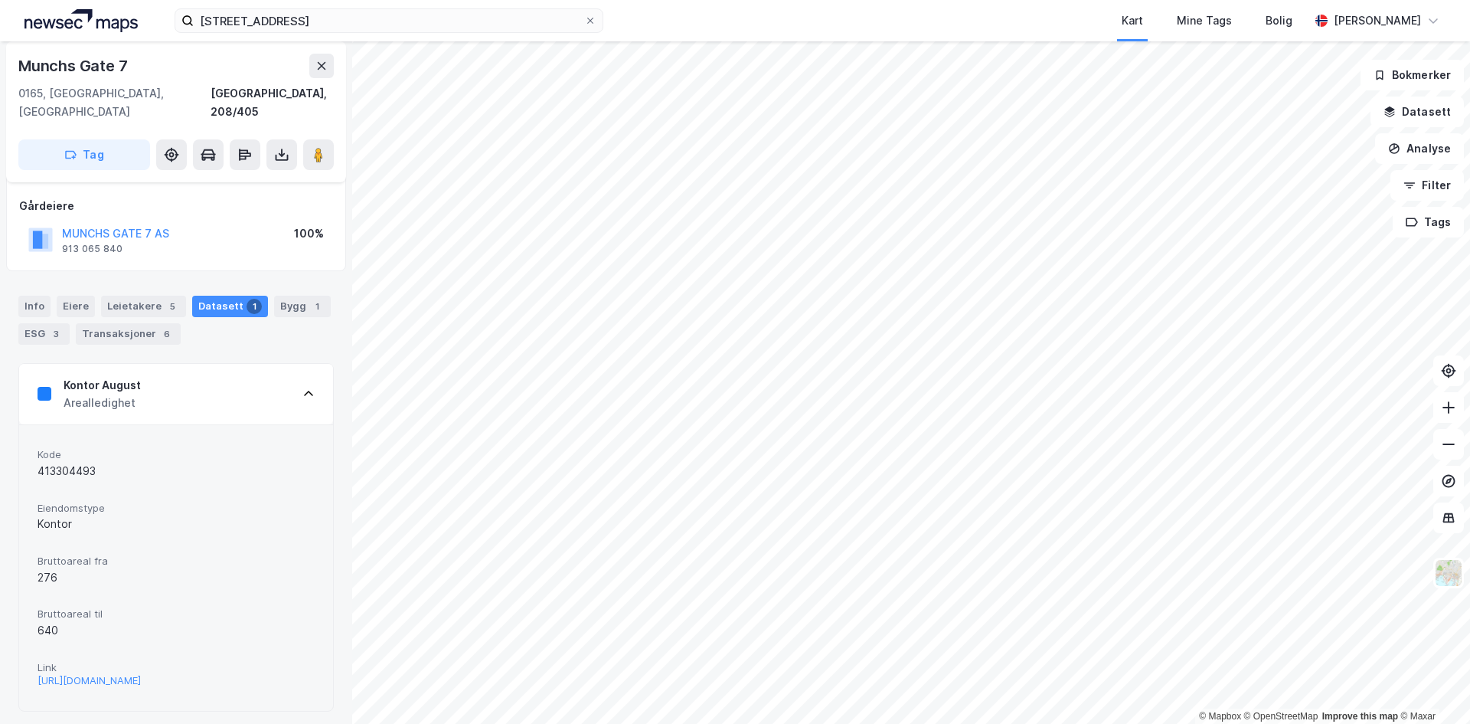
scroll to position [79, 0]
click at [121, 673] on div "https://www.finn.no/realestate/businessrent/ad.html?finnkode=413304493&fks=4133…" at bounding box center [89, 679] width 103 height 13
click at [283, 147] on icon at bounding box center [281, 154] width 15 height 15
click at [266, 173] on div "Last ned grunnbok" at bounding box center [215, 185] width 163 height 25
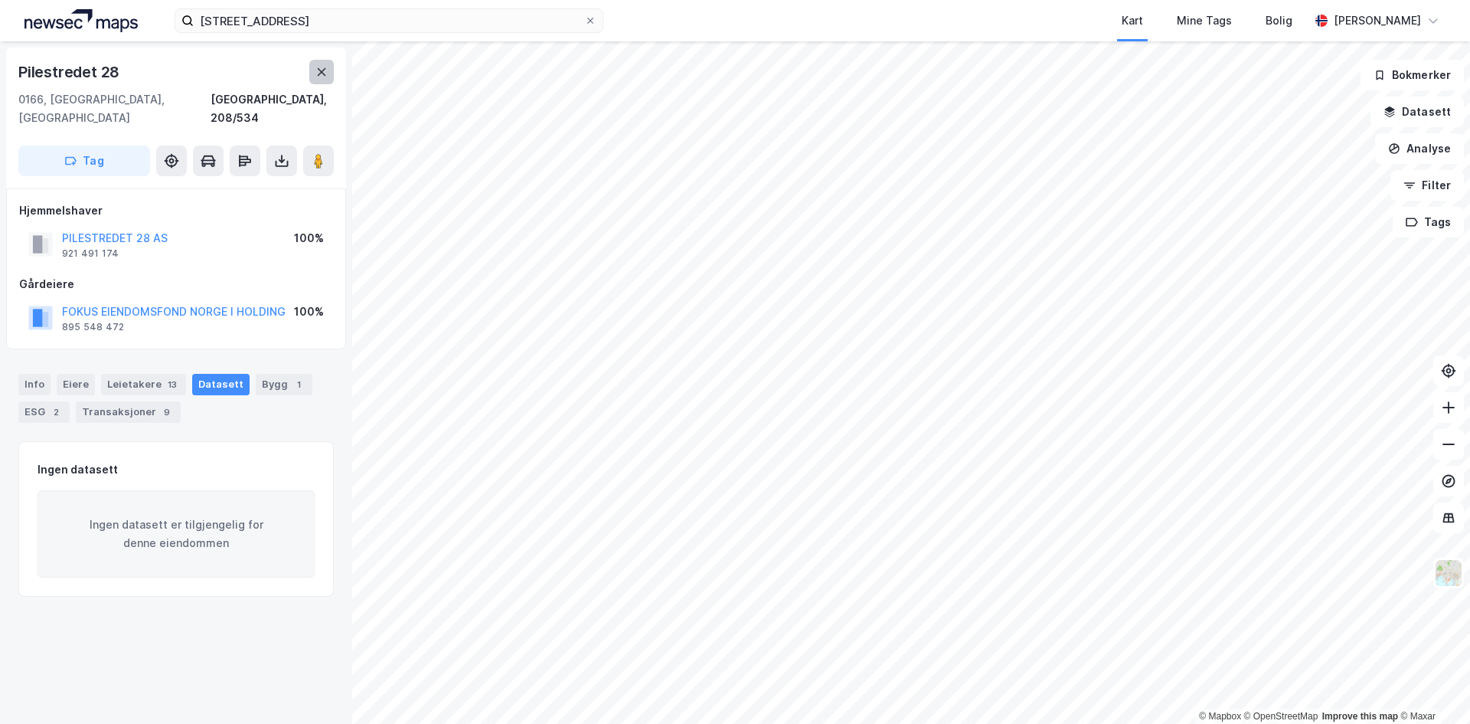
click at [320, 68] on icon at bounding box center [322, 72] width 12 height 12
click at [317, 74] on icon at bounding box center [322, 72] width 12 height 12
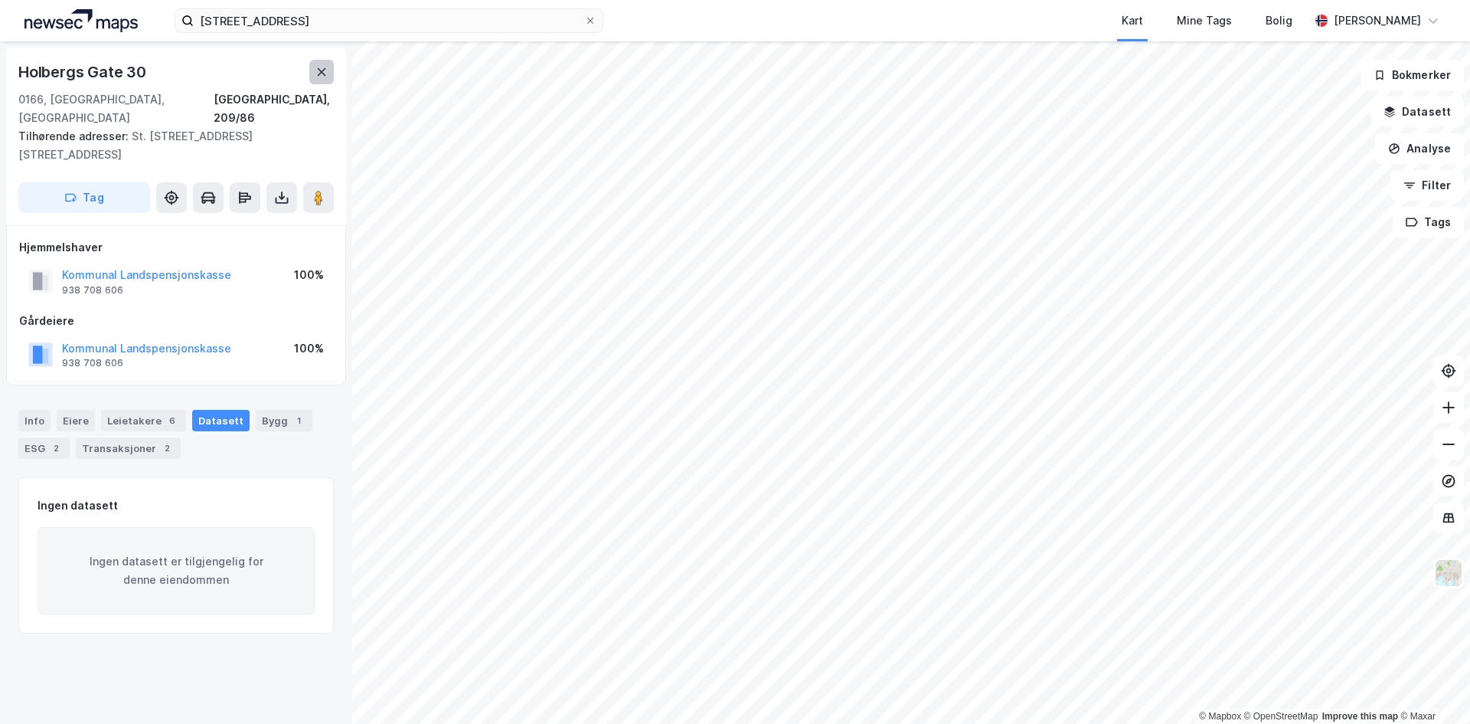
click at [328, 73] on button at bounding box center [321, 72] width 25 height 25
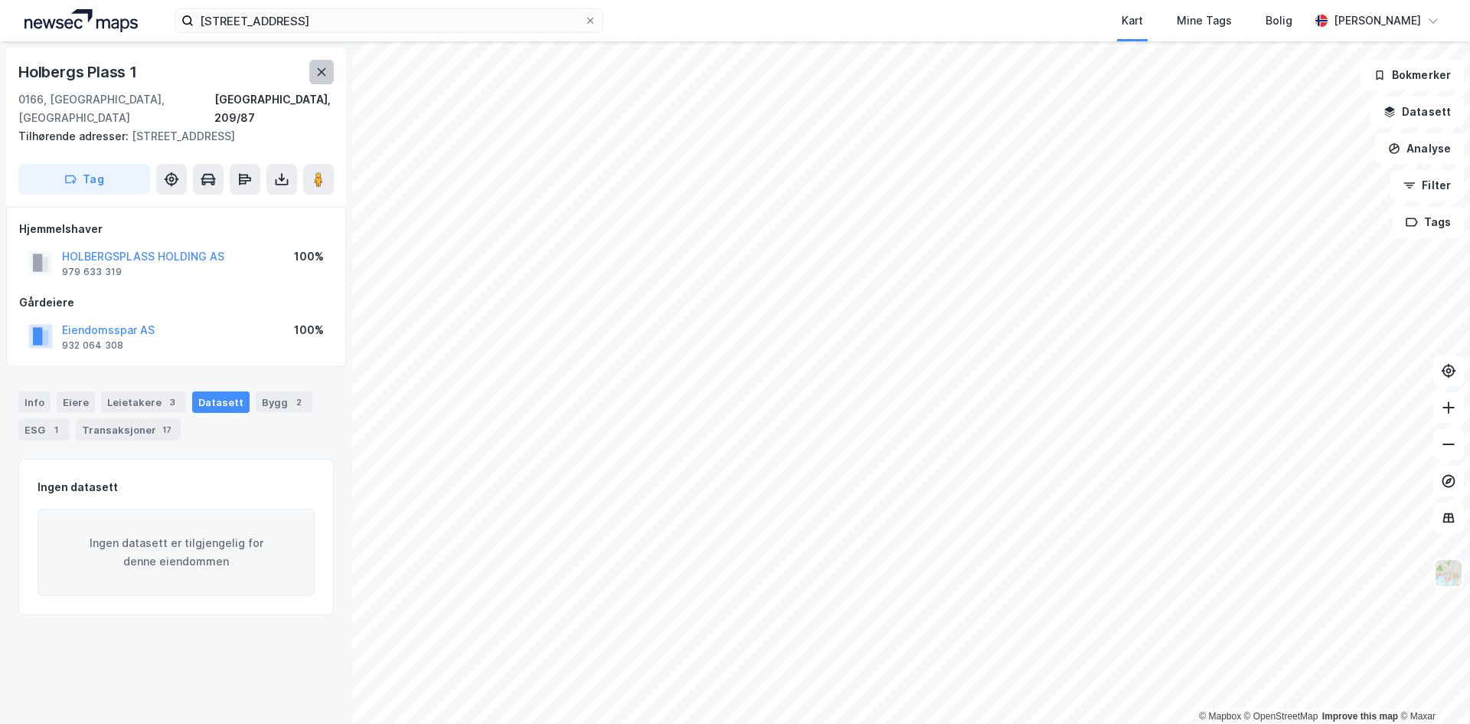
click at [317, 74] on icon at bounding box center [322, 72] width 12 height 12
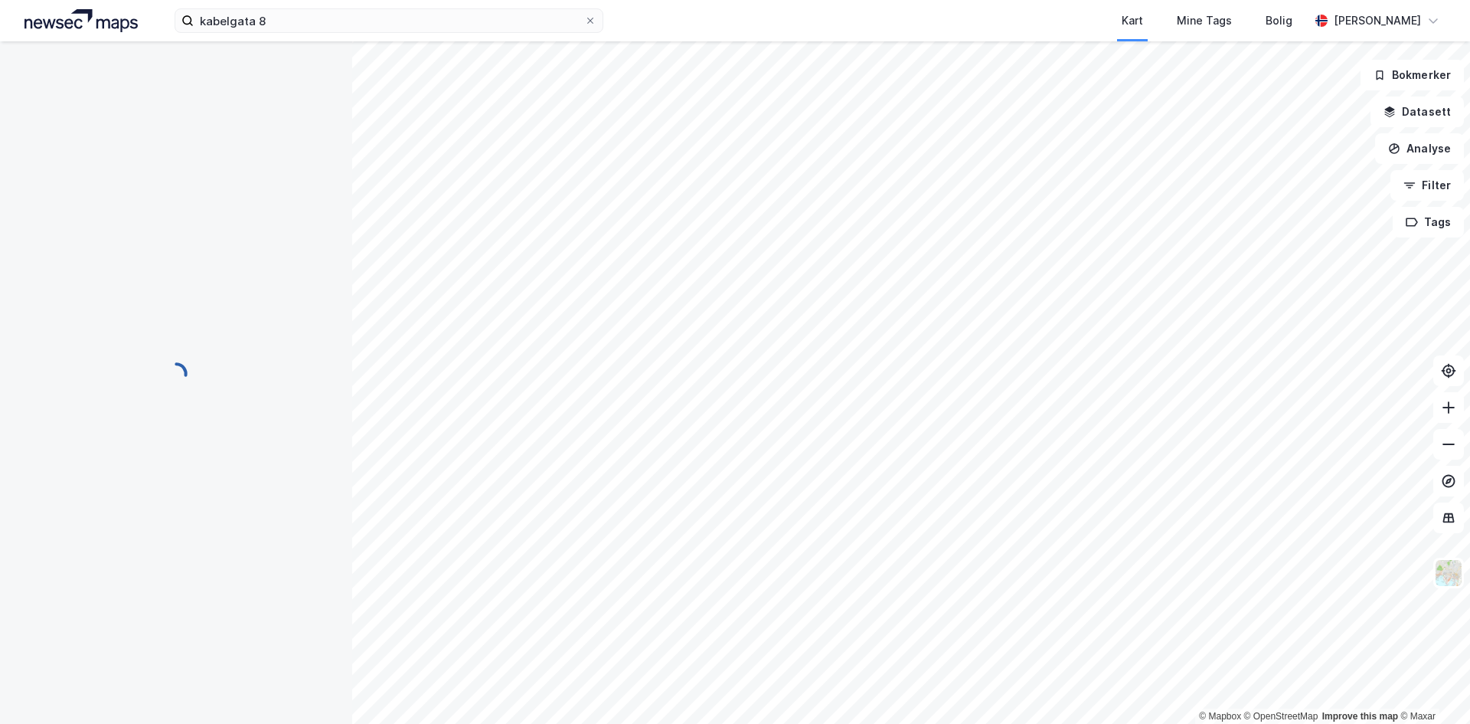
scroll to position [4, 0]
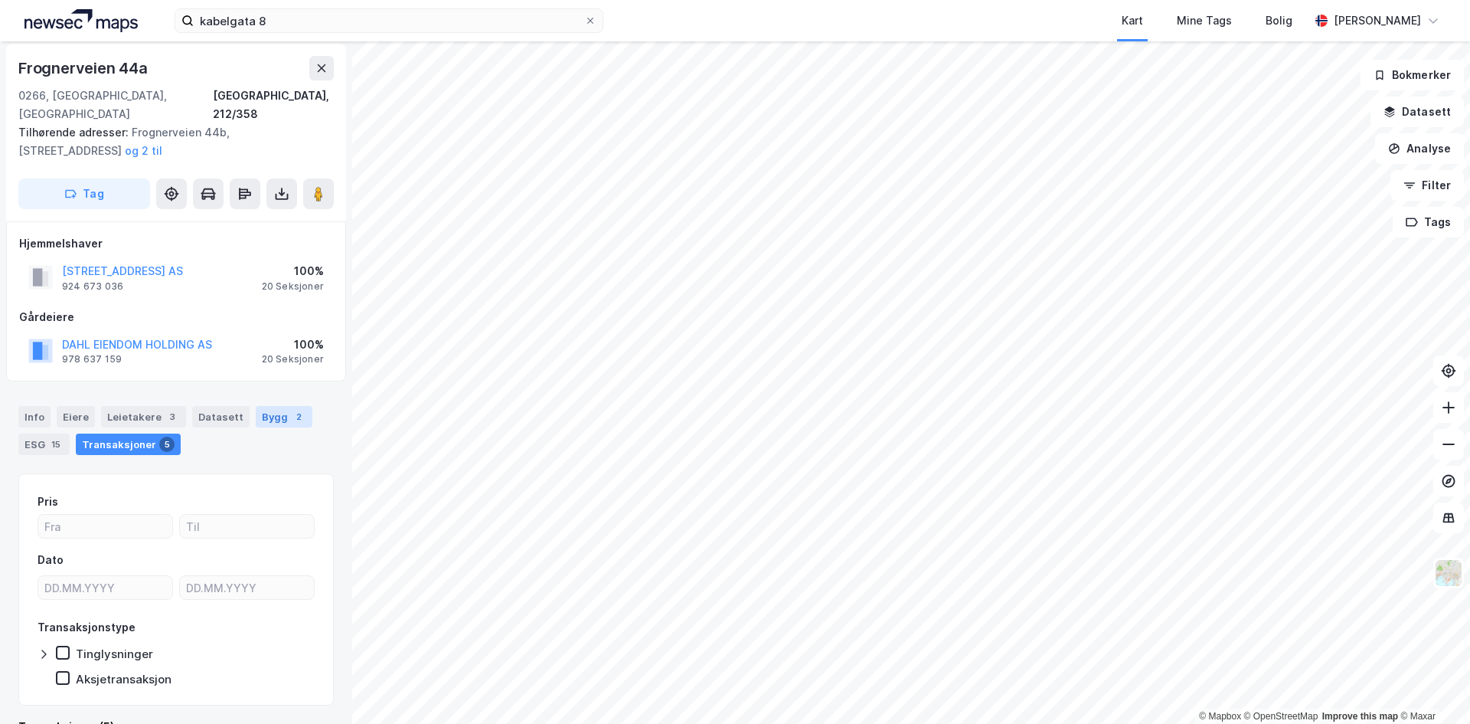
click at [268, 406] on div "Bygg 2" at bounding box center [284, 416] width 57 height 21
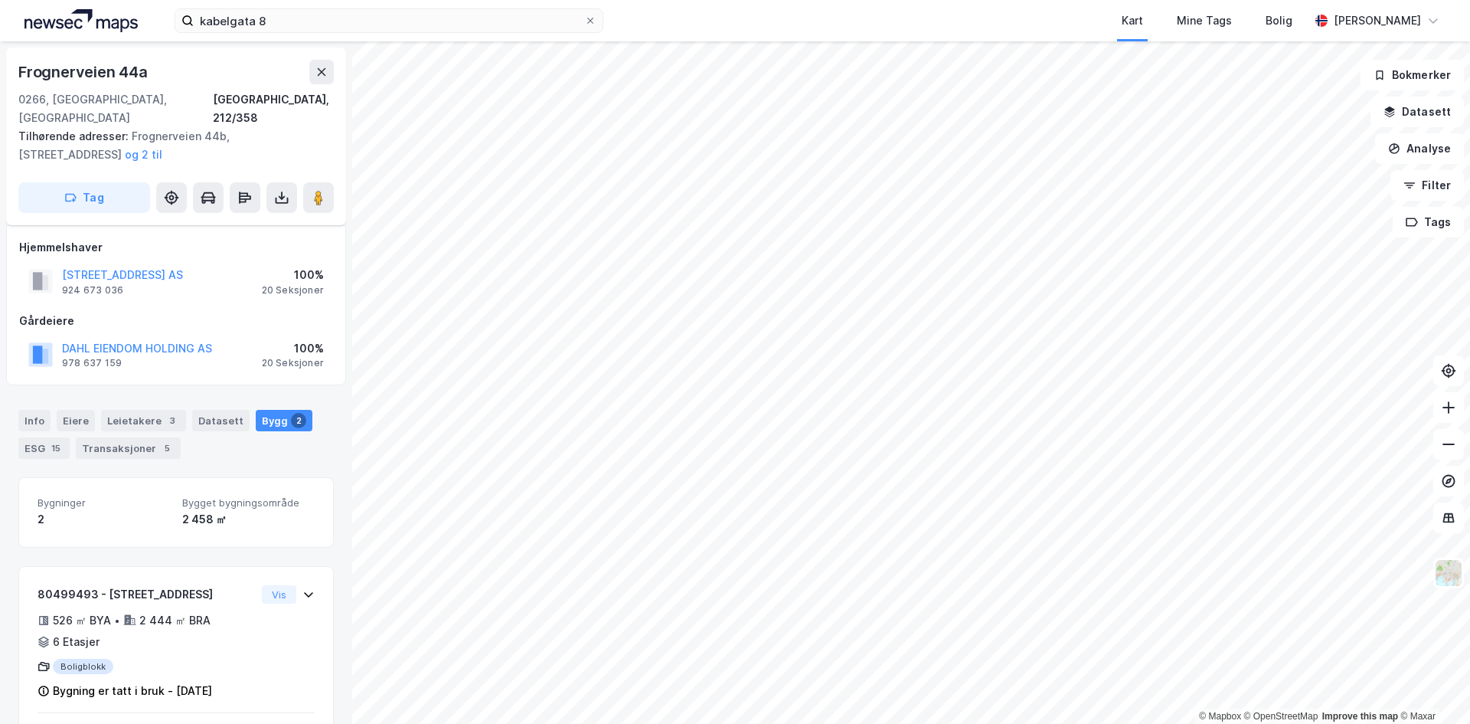
scroll to position [112, 0]
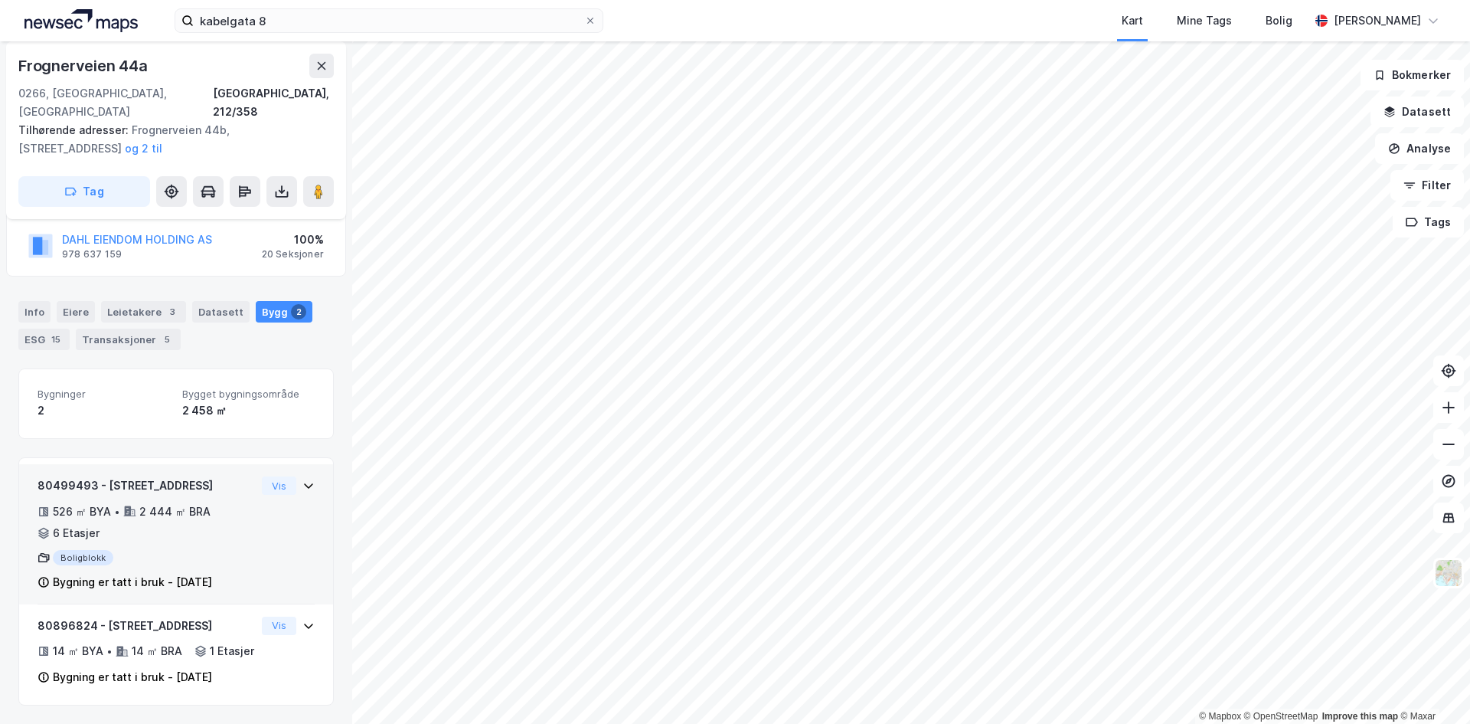
click at [235, 525] on div "80499493 - [GEOGRAPHIC_DATA] 44A 526 ㎡ BYA • 2 444 ㎡ BRA • 6 Etasjer Boligblokk…" at bounding box center [147, 533] width 218 height 115
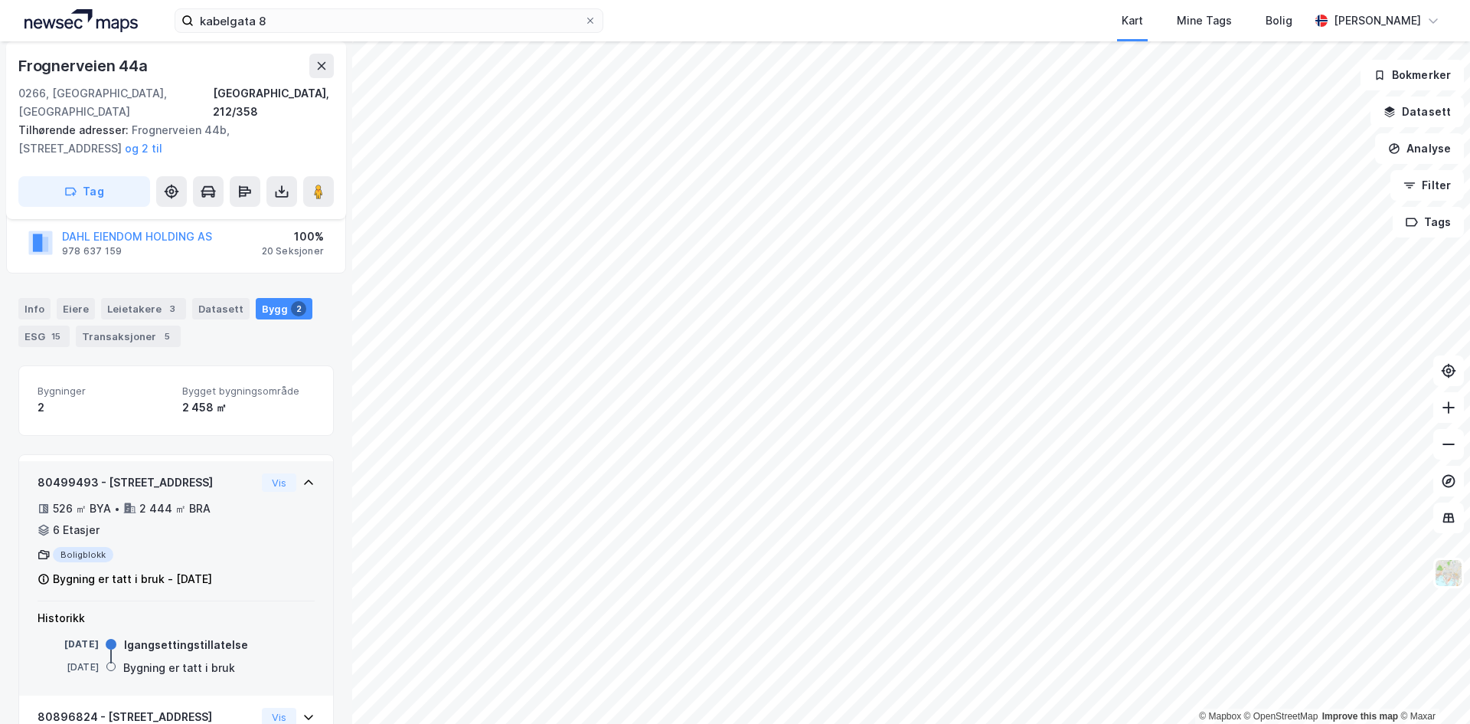
scroll to position [207, 0]
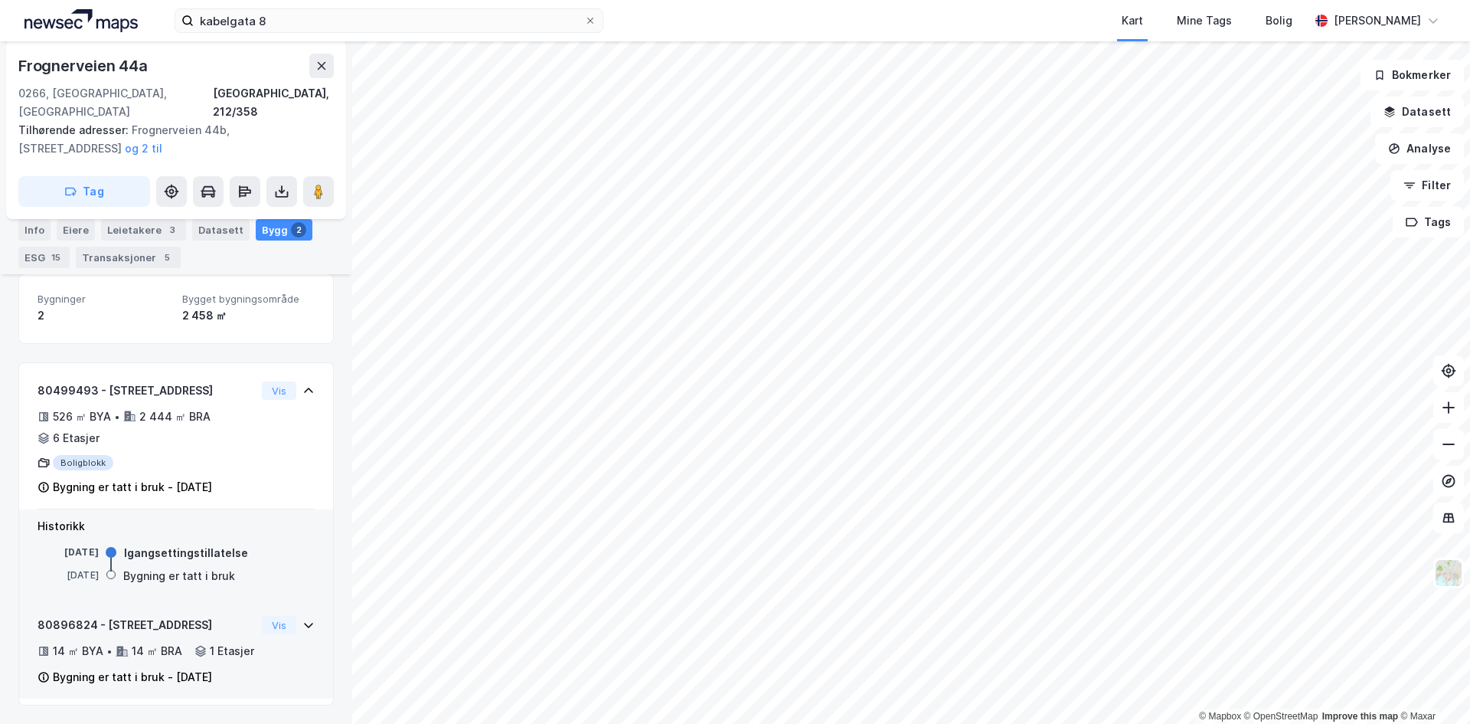
click at [218, 642] on div "14 ㎡ BYA • 14 ㎡ BRA • 1 Etasjer" at bounding box center [147, 651] width 218 height 18
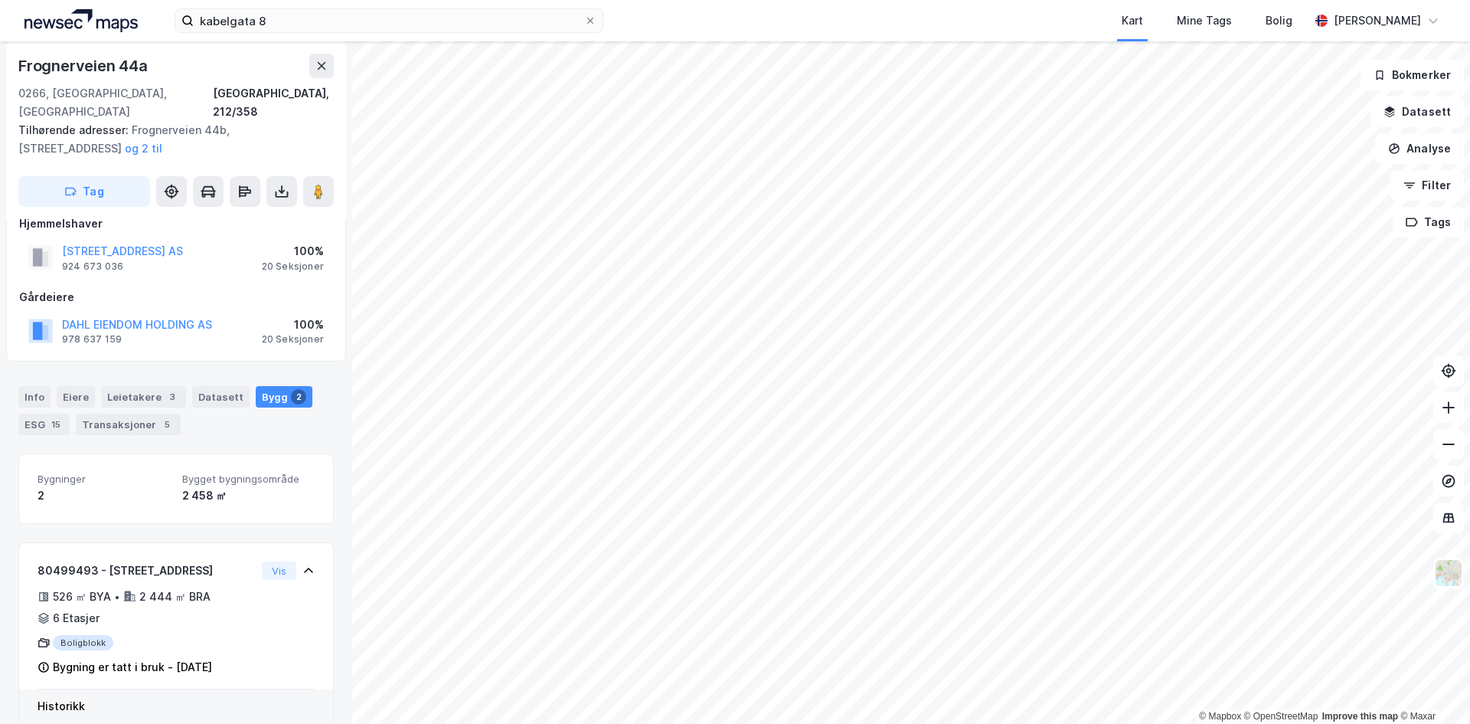
scroll to position [0, 0]
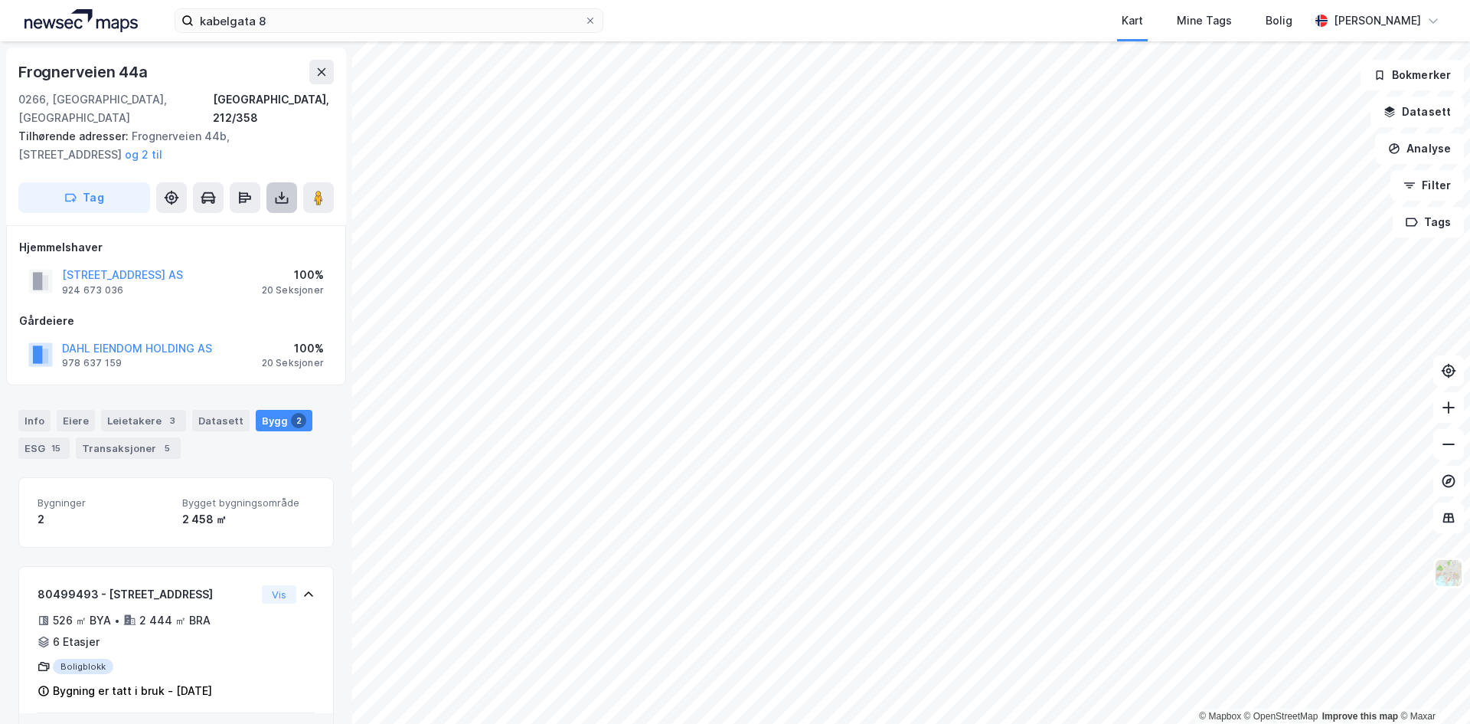
click at [289, 190] on icon at bounding box center [281, 197] width 15 height 15
click at [218, 247] on div "Last ned matrikkelrapport" at bounding box center [225, 253] width 126 height 12
click at [307, 182] on button at bounding box center [318, 197] width 31 height 31
